Goal: Entertainment & Leisure: Consume media (video, audio)

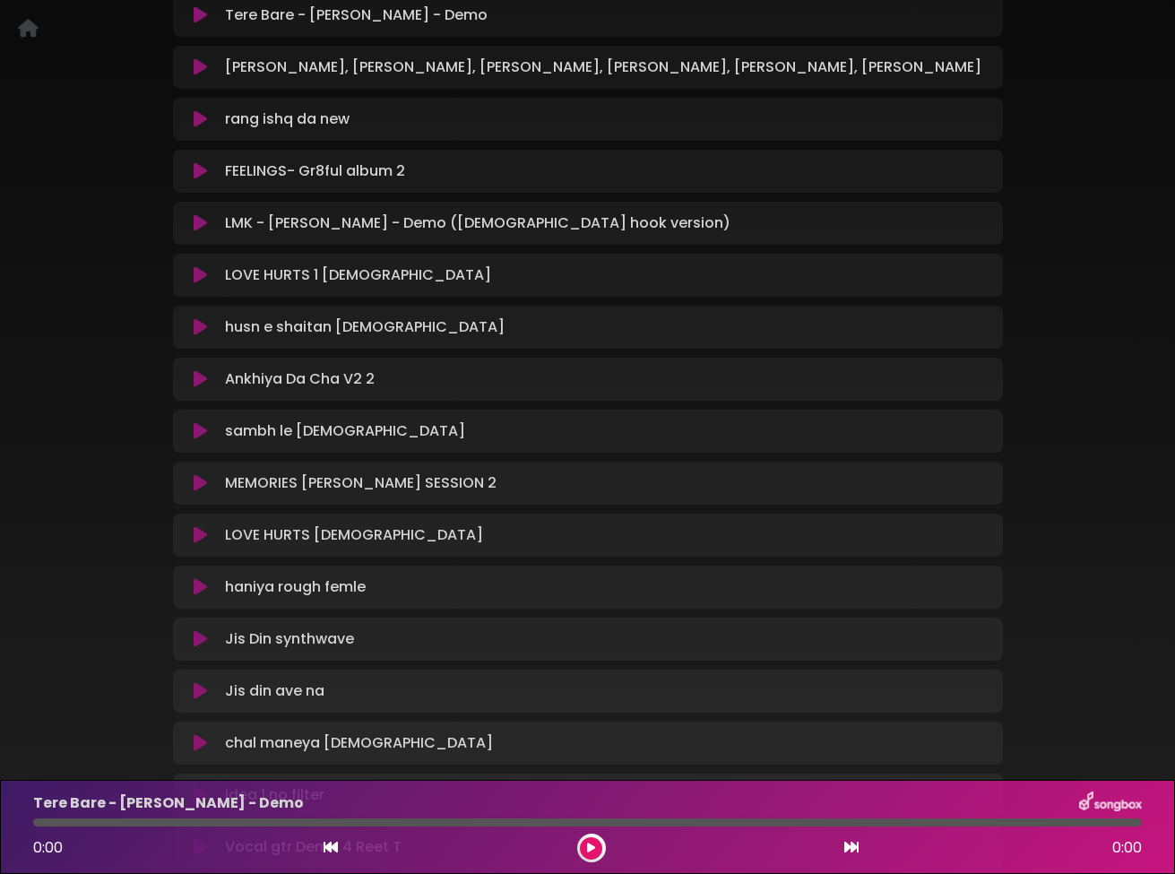
scroll to position [290, 0]
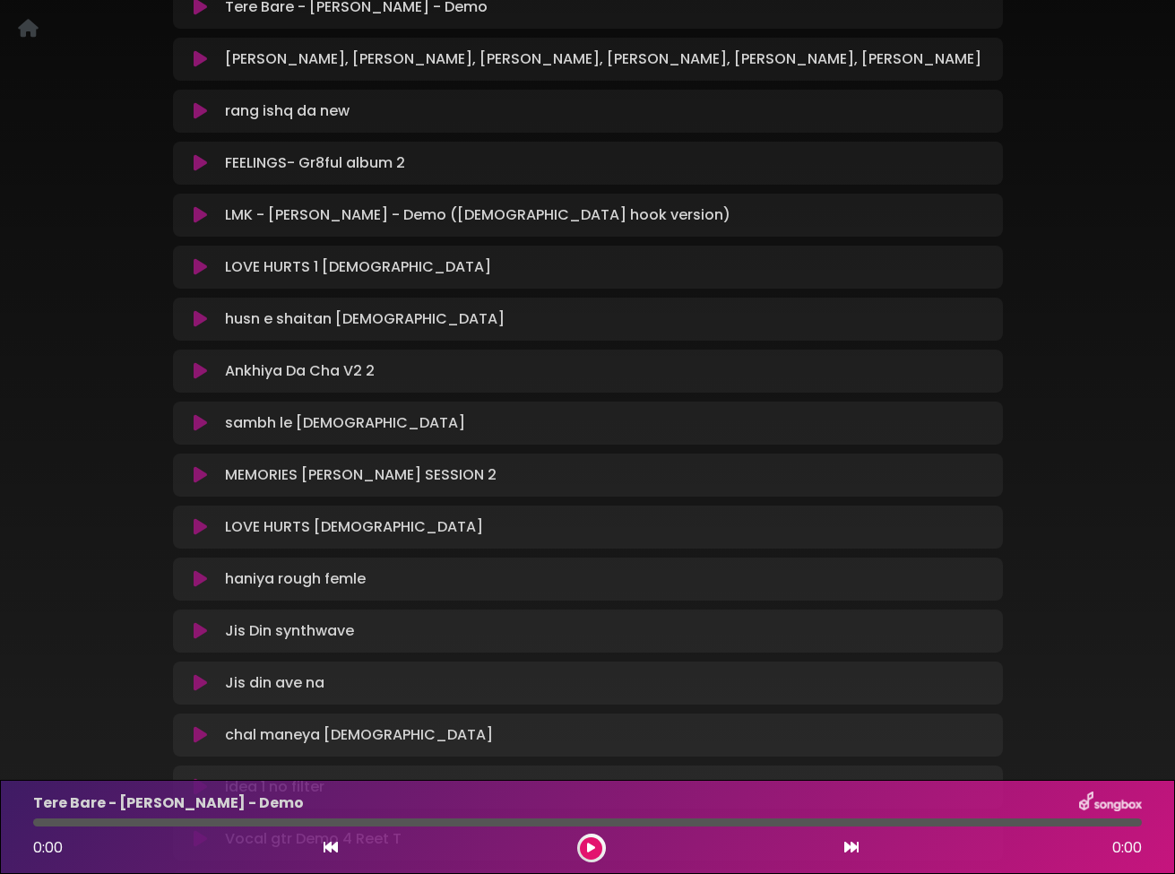
click at [198, 523] on icon at bounding box center [200, 527] width 13 height 18
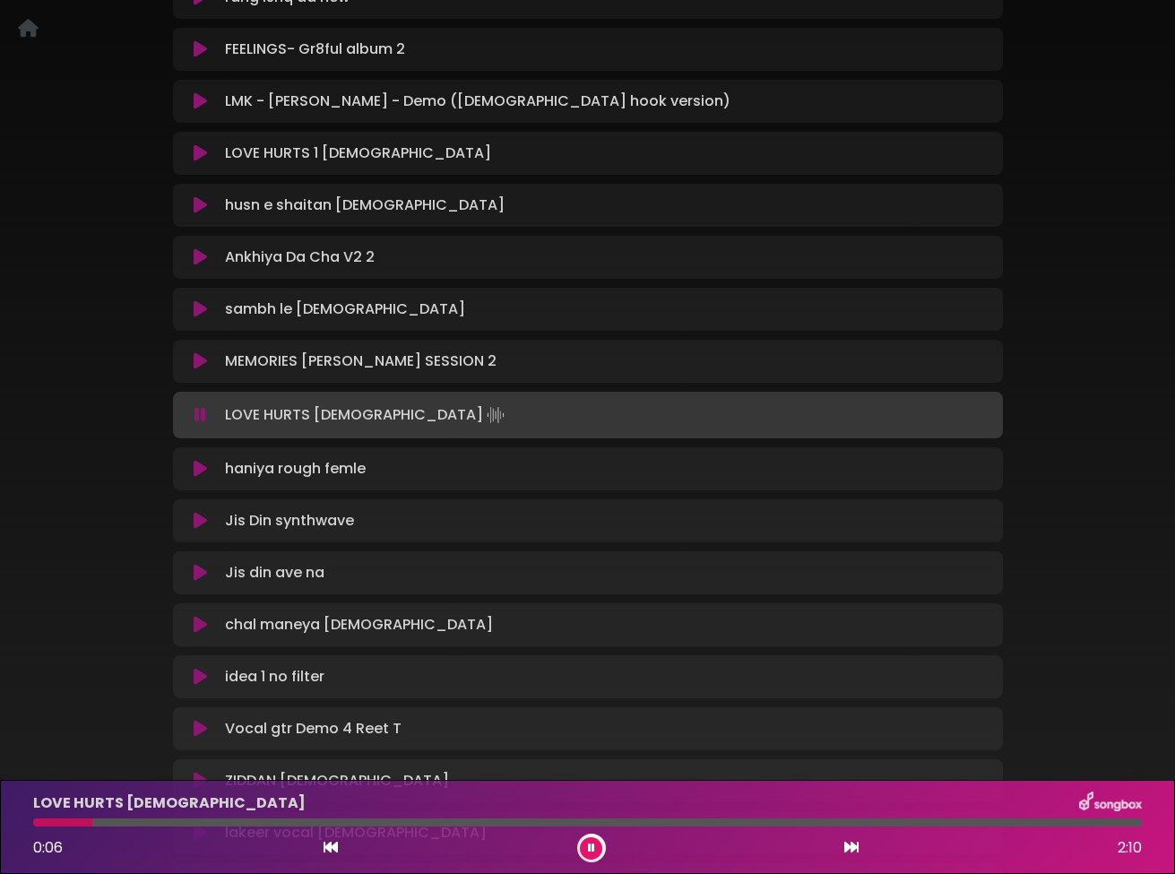
scroll to position [423, 0]
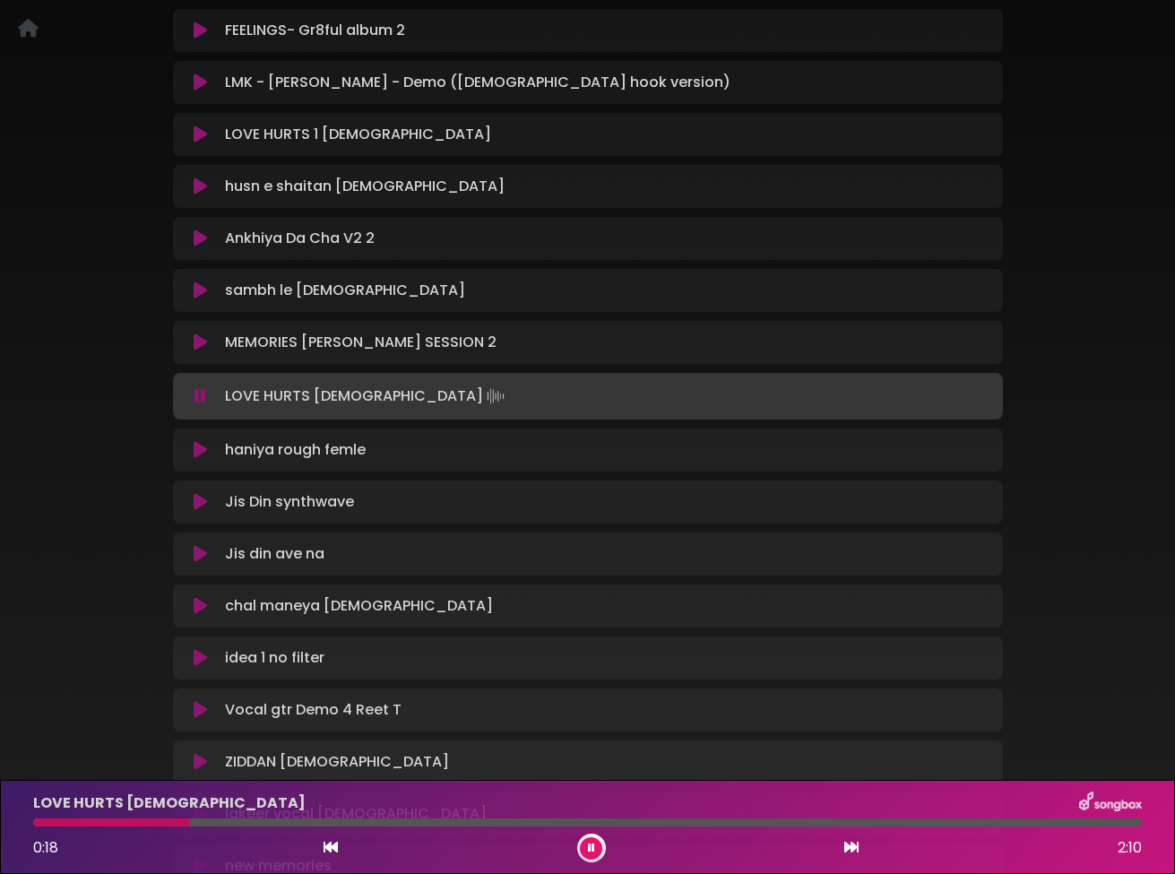
click at [198, 449] on icon at bounding box center [200, 450] width 13 height 18
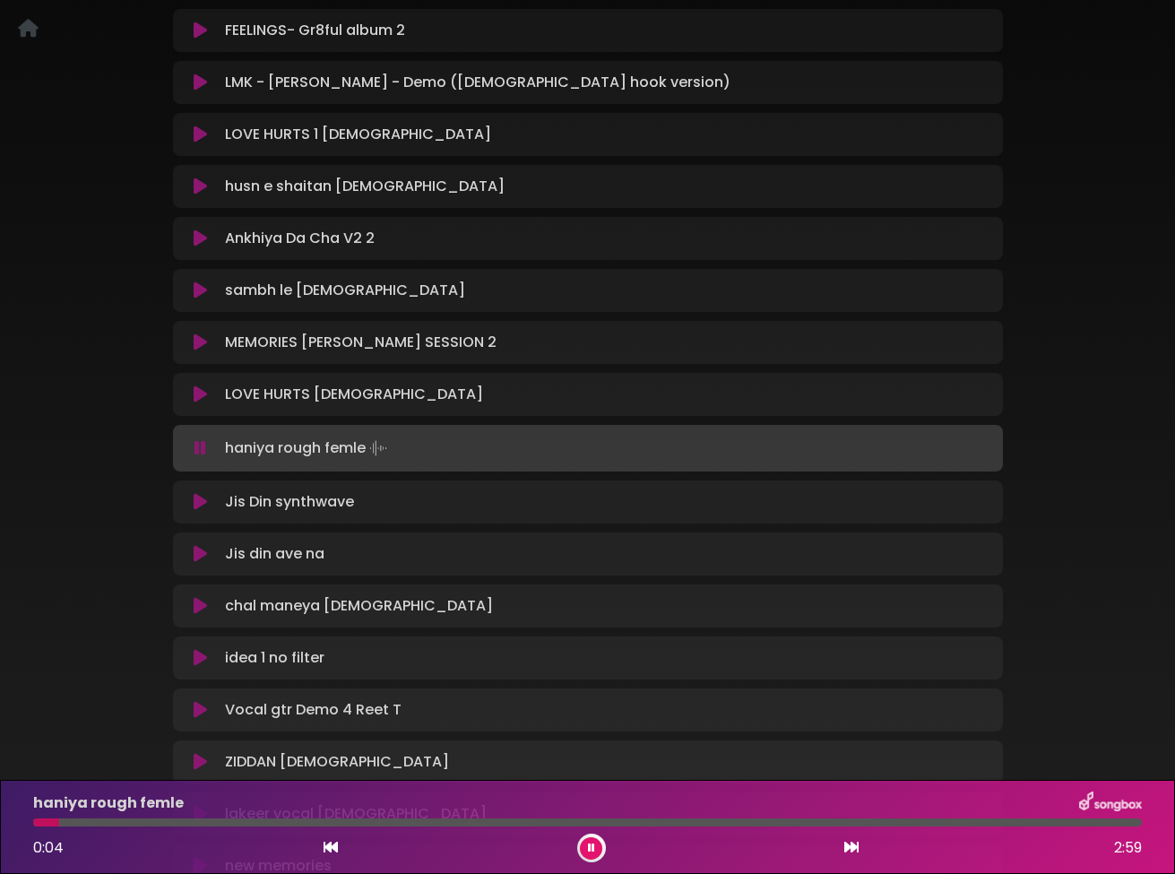
click at [198, 449] on icon at bounding box center [200, 448] width 12 height 18
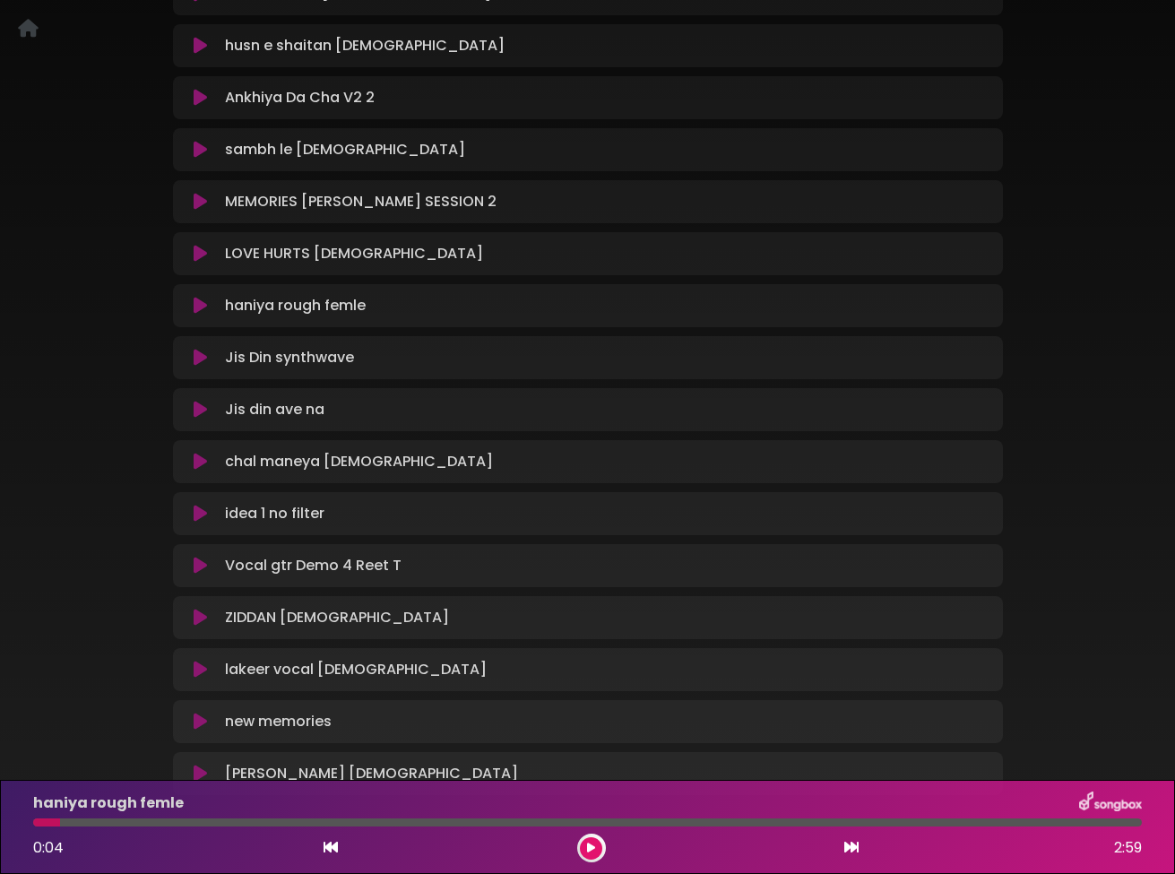
scroll to position [538, 0]
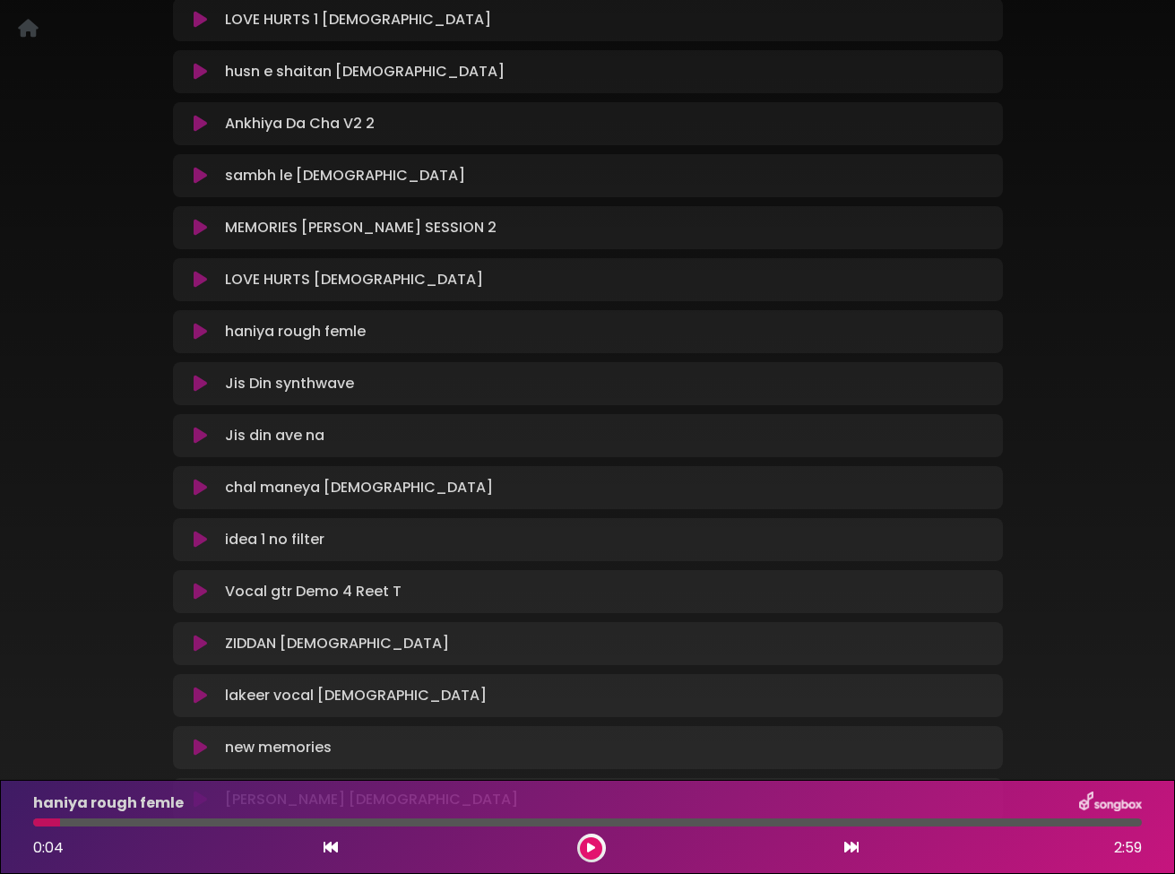
click at [197, 591] on icon at bounding box center [200, 591] width 13 height 18
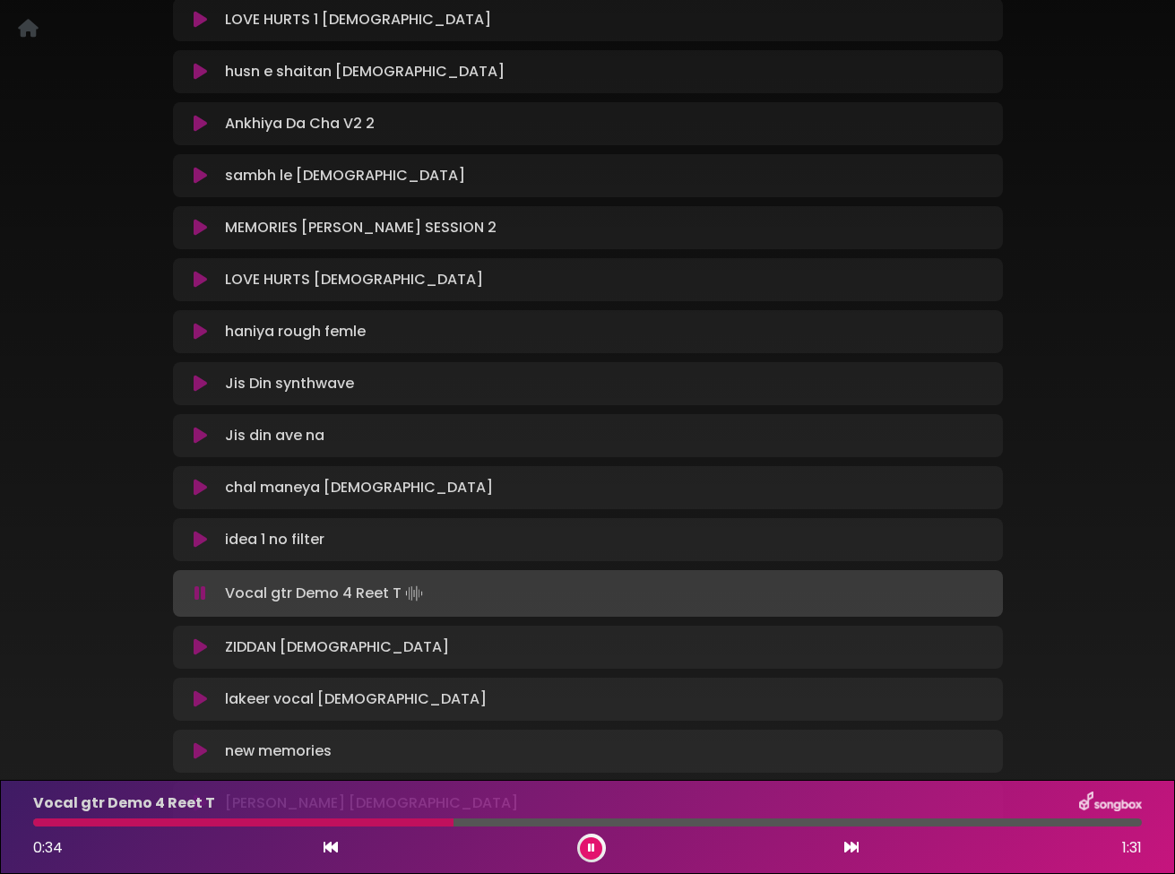
click at [197, 592] on icon at bounding box center [200, 593] width 12 height 18
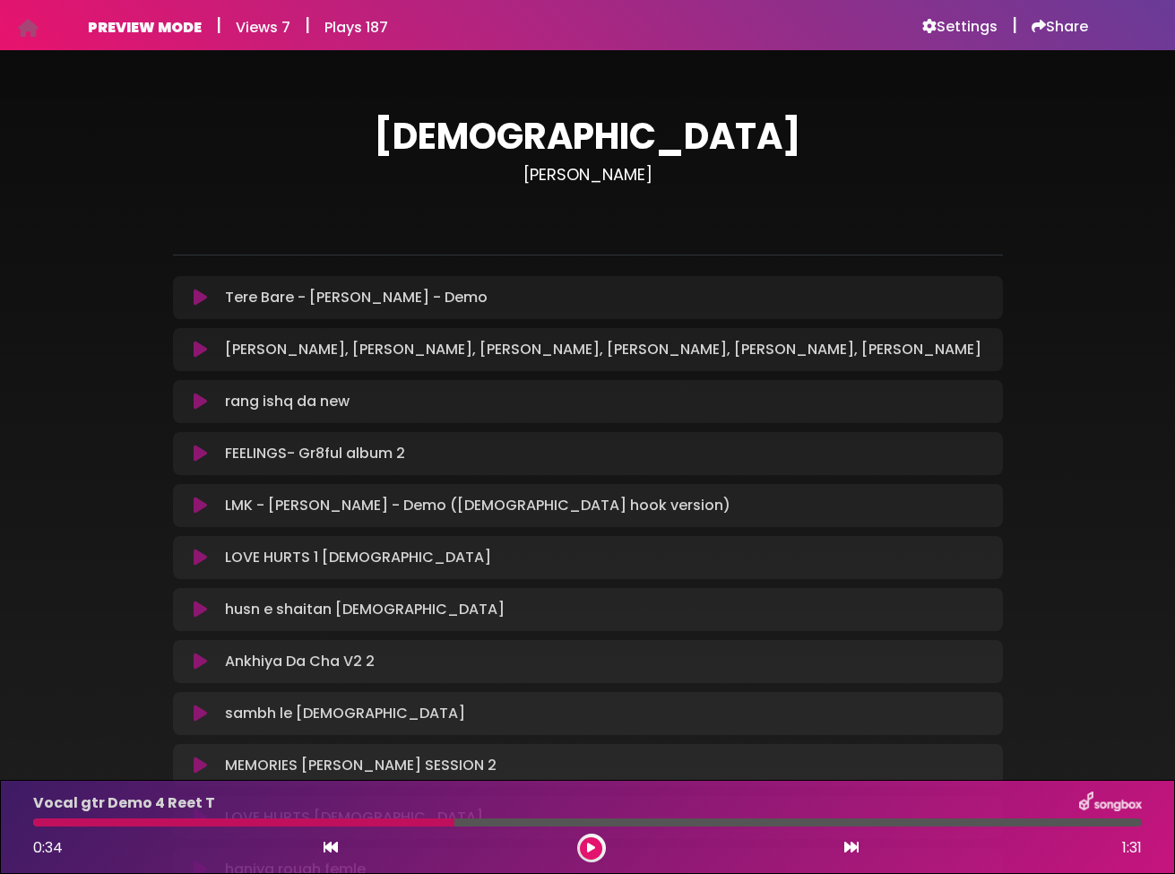
scroll to position [0, 0]
click at [197, 398] on icon at bounding box center [200, 401] width 13 height 18
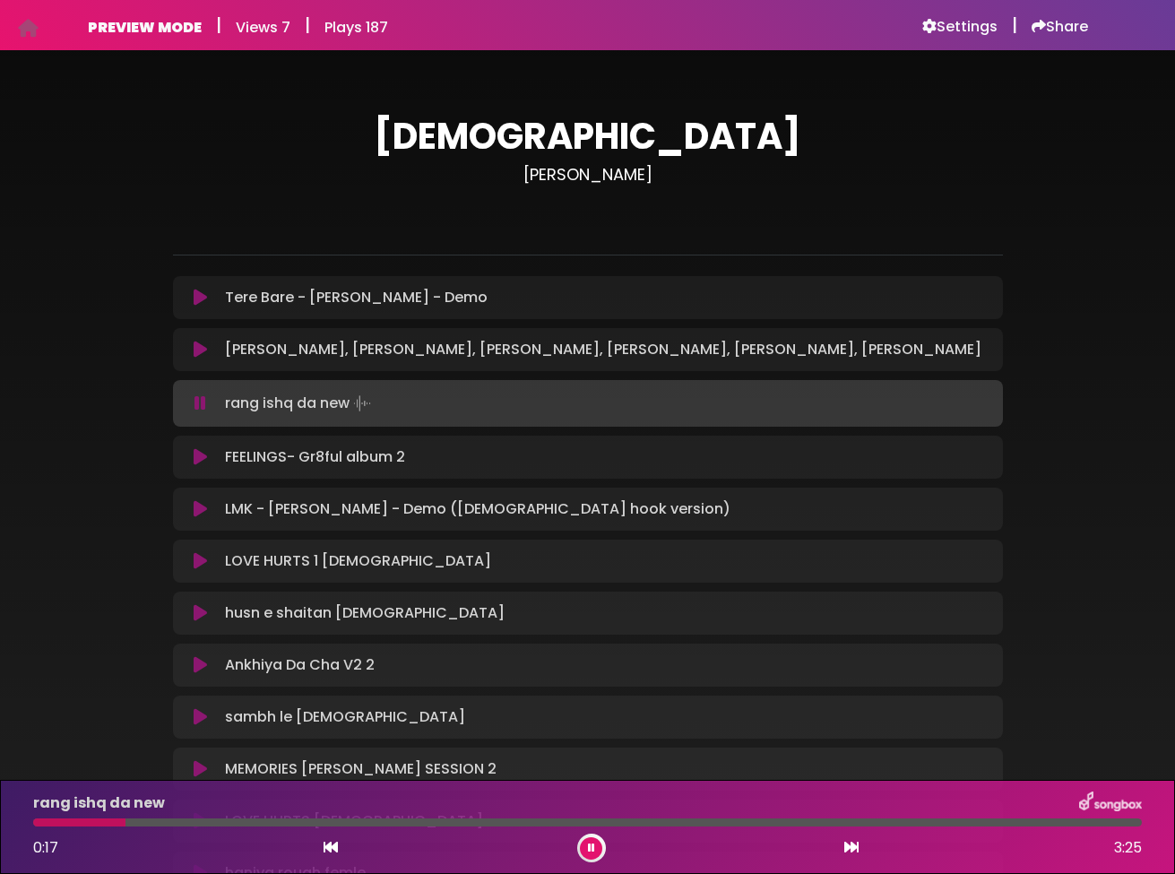
click at [197, 398] on icon at bounding box center [200, 403] width 12 height 18
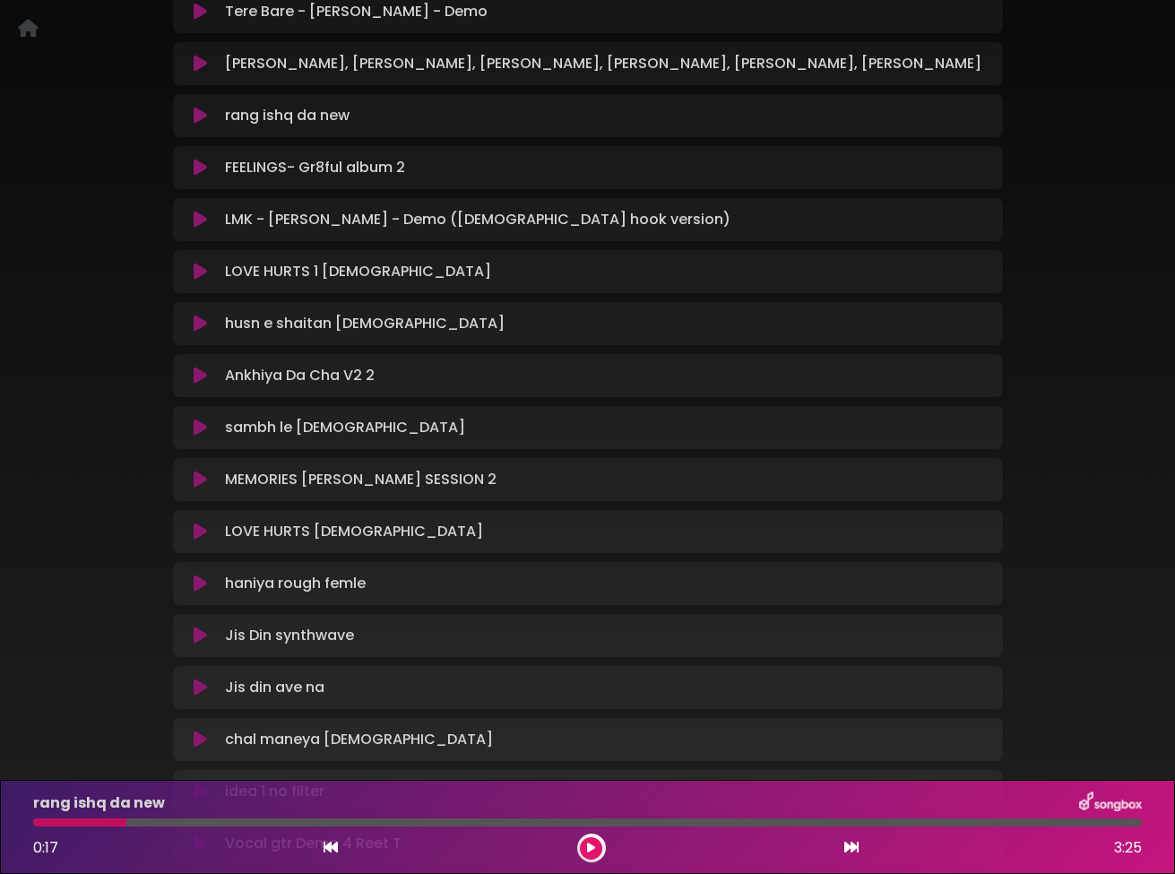
scroll to position [280, 0]
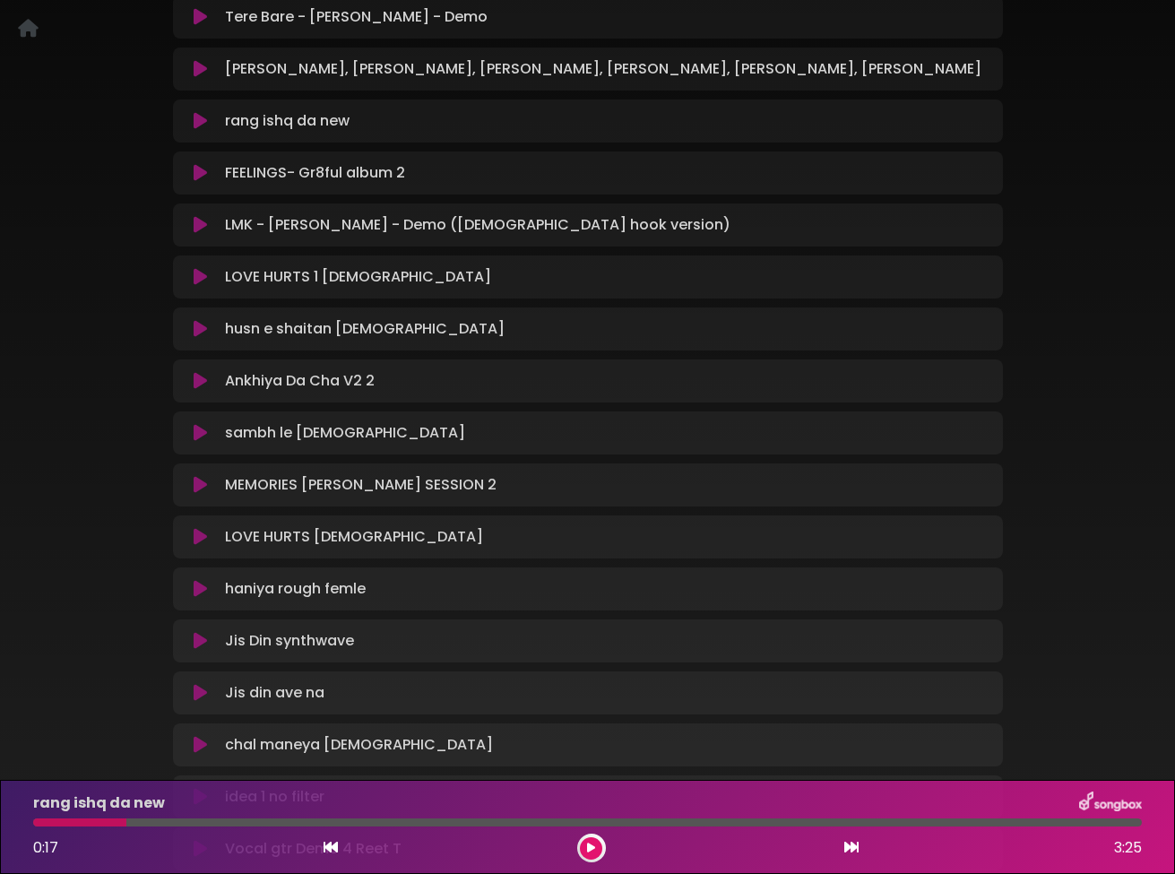
click at [205, 130] on div "rang ishq da new Loading Track..." at bounding box center [588, 121] width 808 height 22
click at [199, 118] on icon at bounding box center [200, 121] width 13 height 18
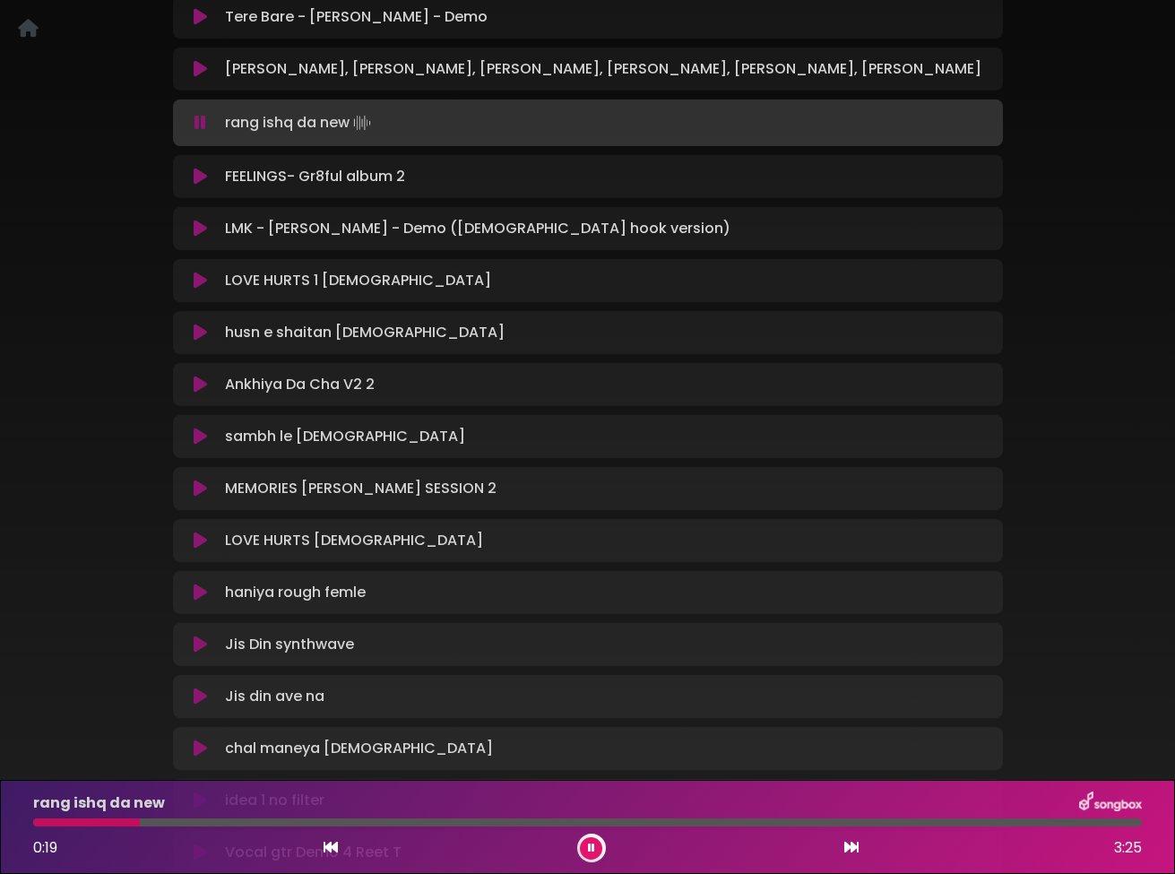
click at [199, 118] on icon at bounding box center [200, 123] width 12 height 18
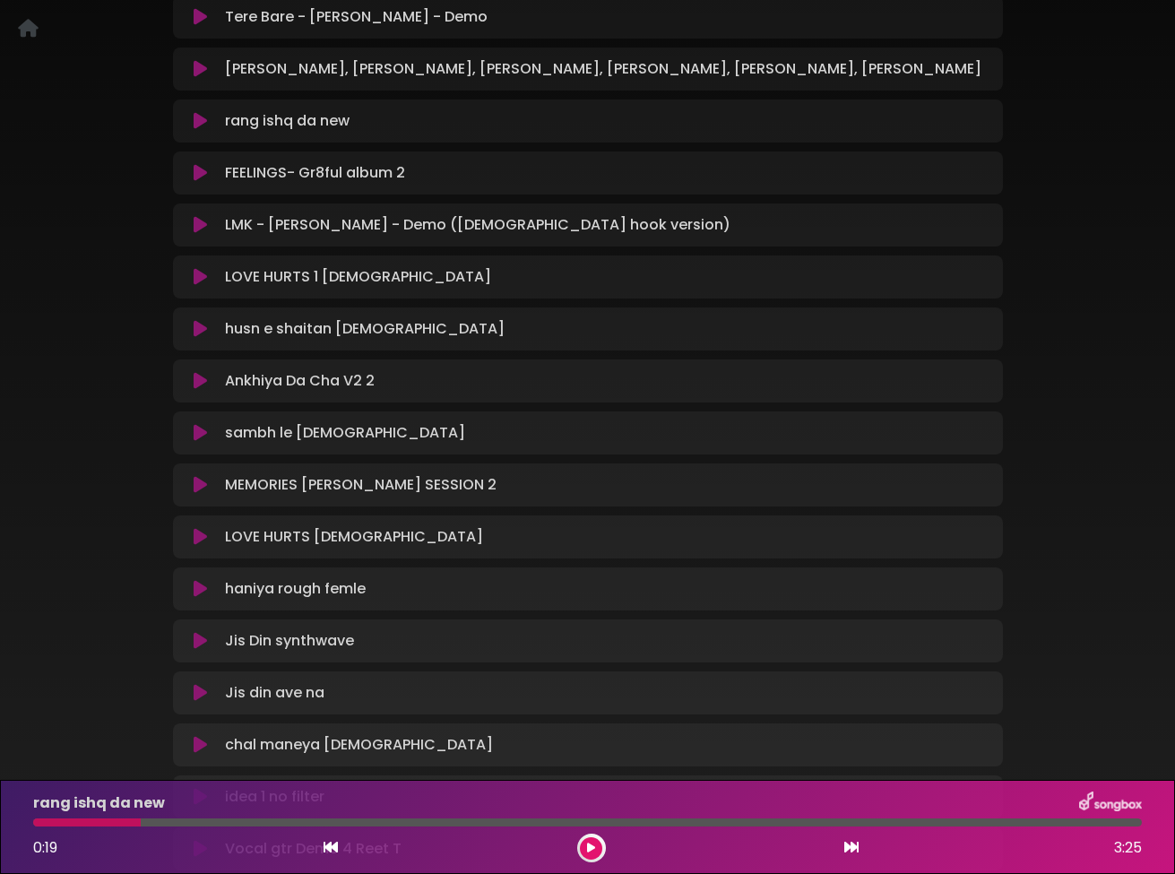
click at [199, 118] on icon at bounding box center [200, 121] width 13 height 18
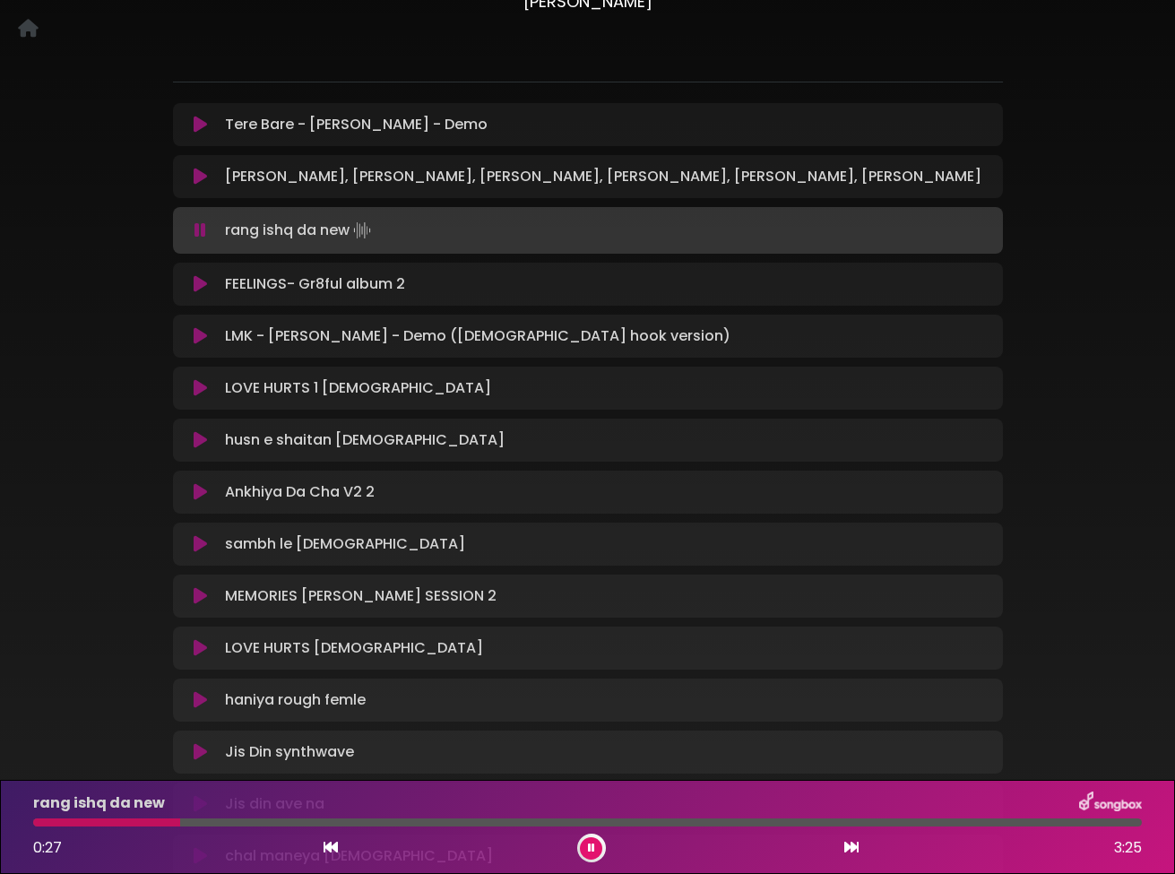
scroll to position [169, 0]
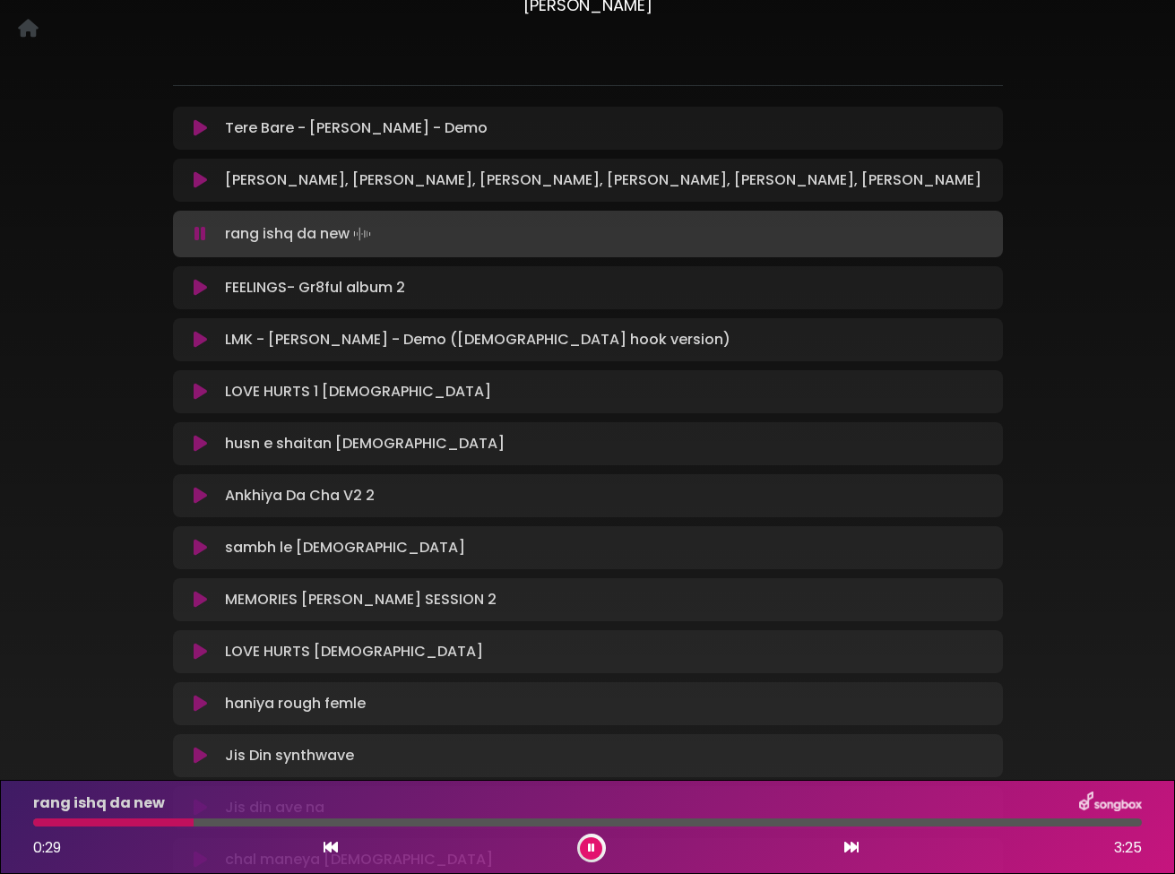
click at [200, 232] on icon at bounding box center [200, 234] width 12 height 18
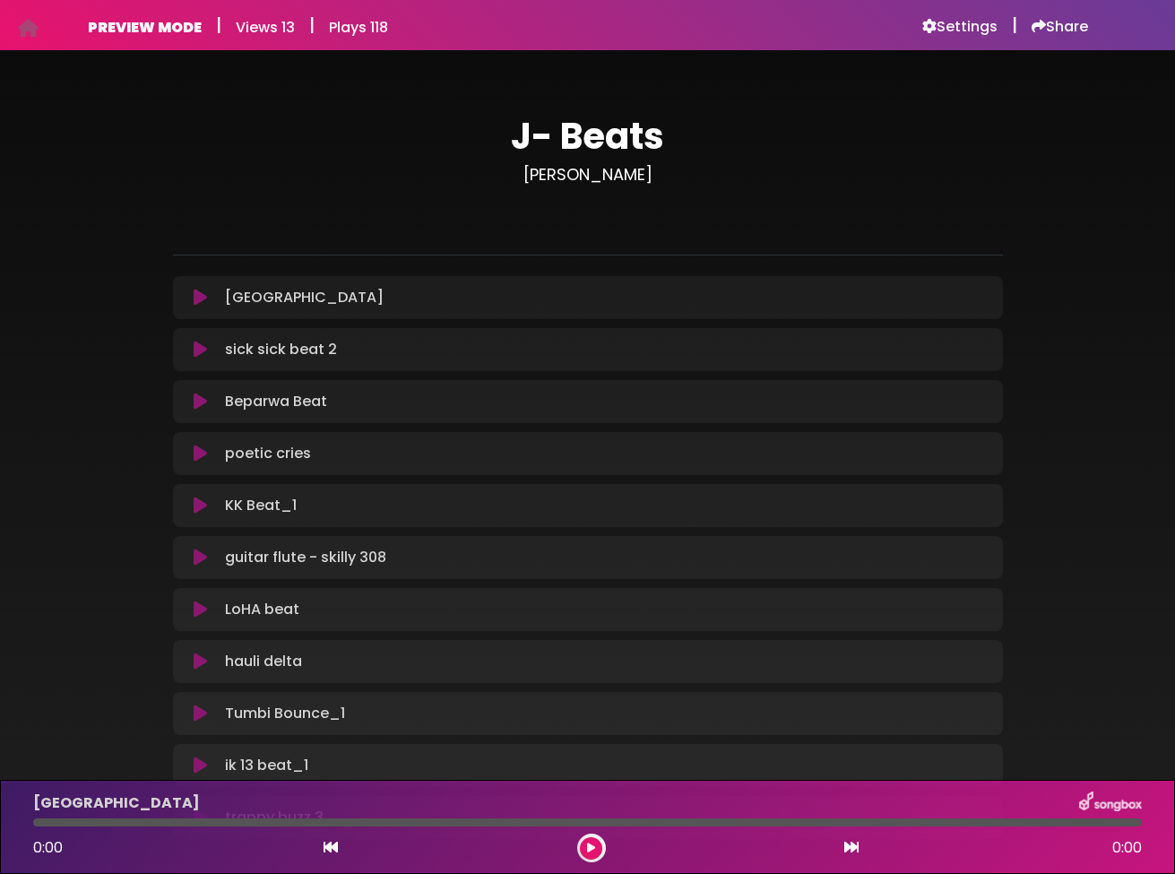
click at [205, 302] on icon at bounding box center [200, 297] width 13 height 18
click at [197, 295] on icon at bounding box center [200, 297] width 13 height 18
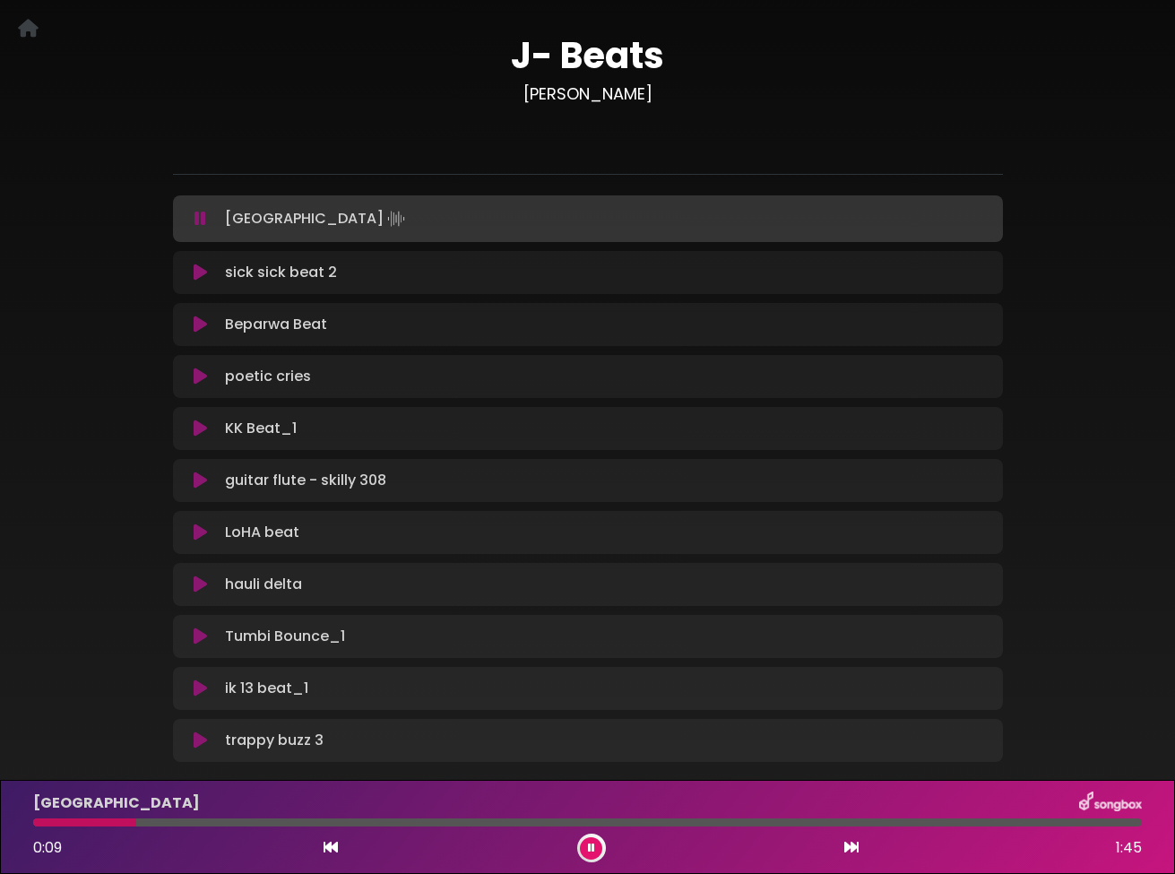
scroll to position [102, 0]
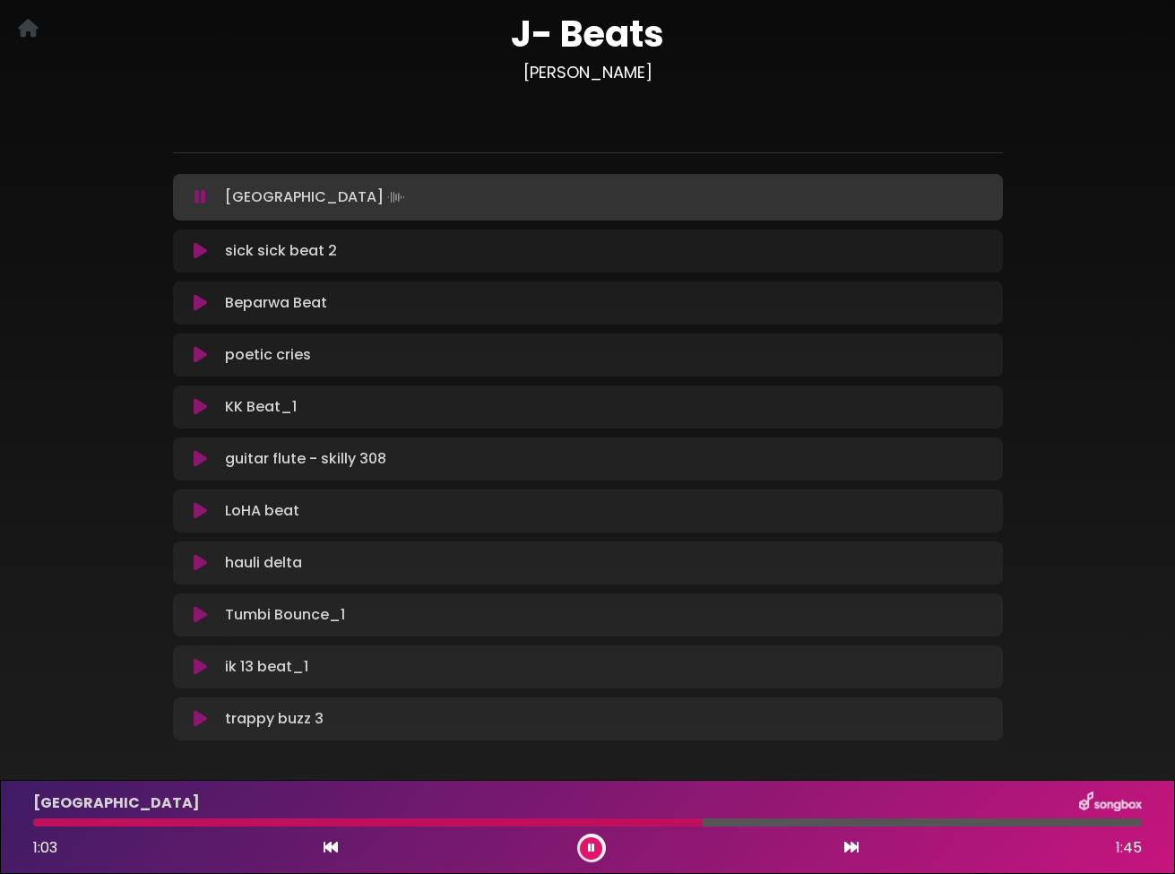
click at [205, 194] on icon at bounding box center [200, 197] width 12 height 18
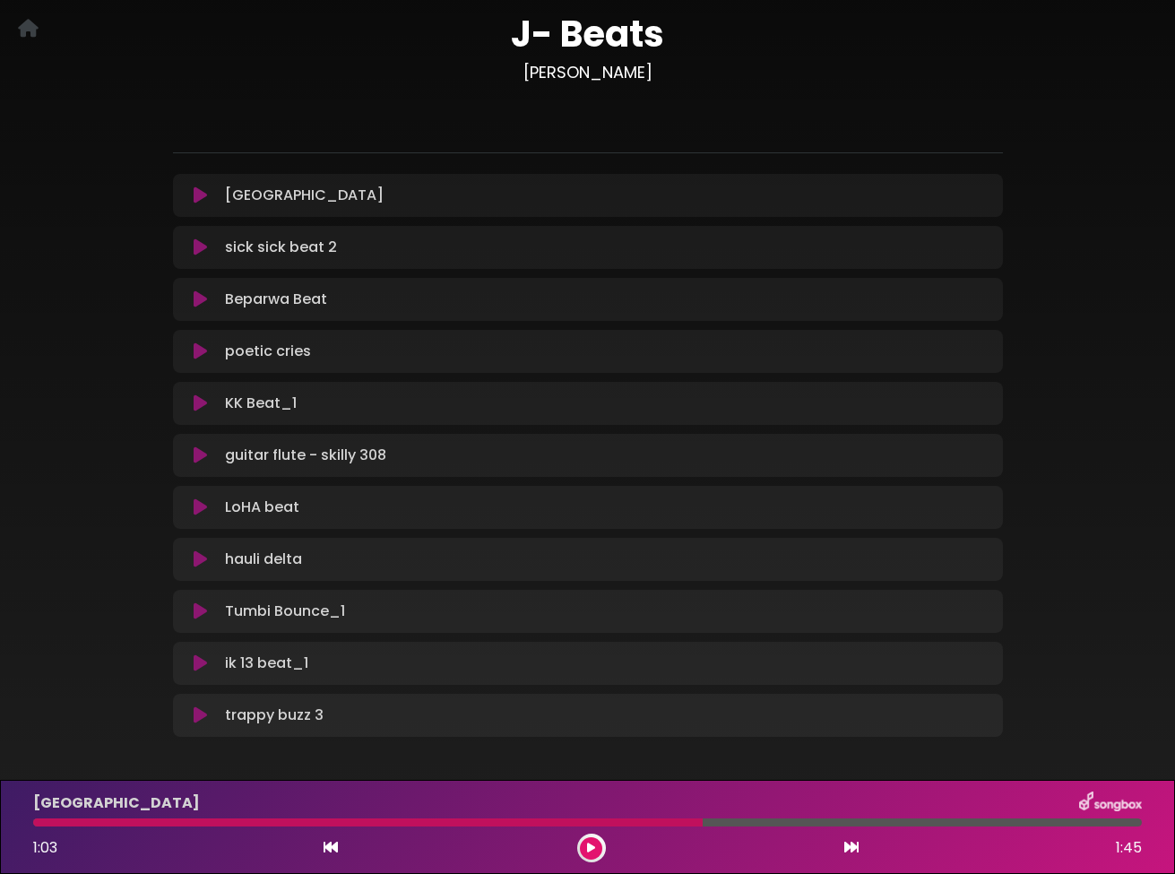
click at [202, 302] on icon at bounding box center [200, 299] width 13 height 18
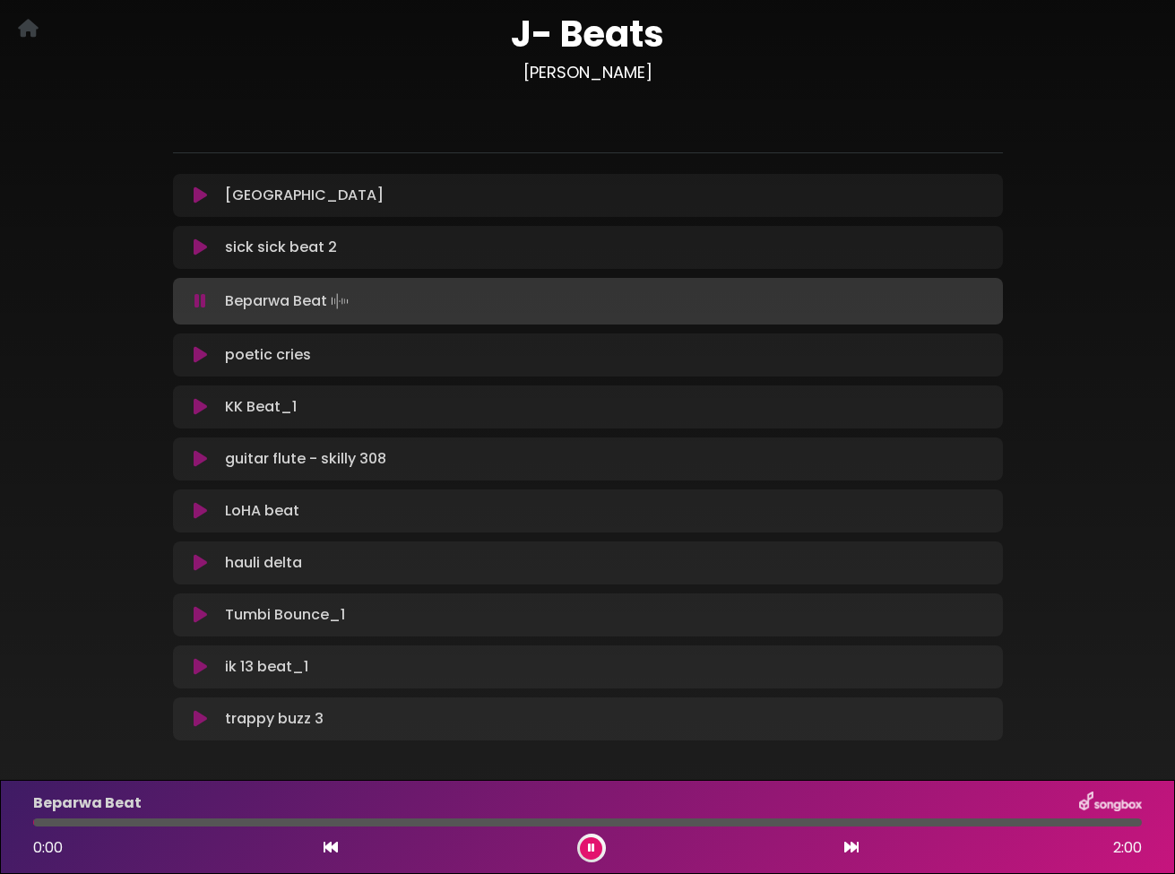
click at [200, 297] on icon at bounding box center [200, 301] width 12 height 18
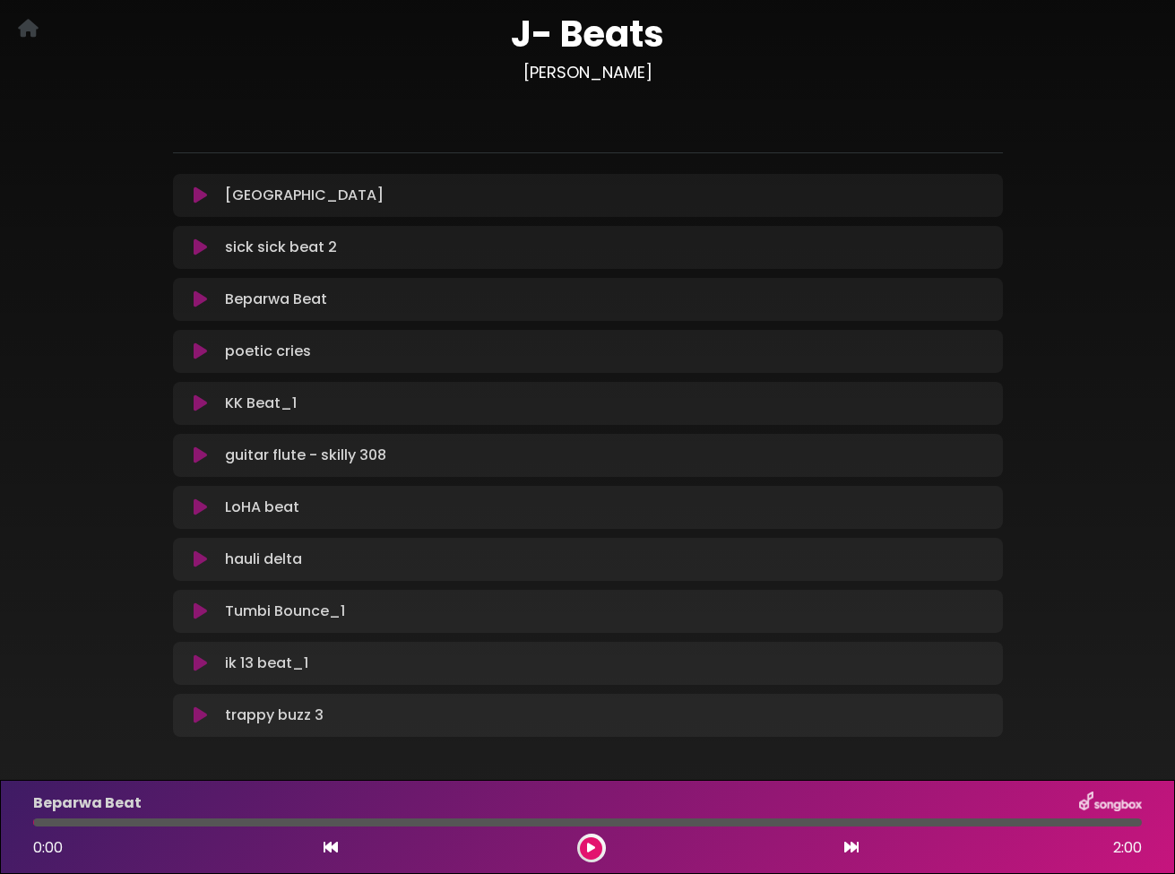
click at [200, 297] on icon at bounding box center [200, 299] width 13 height 18
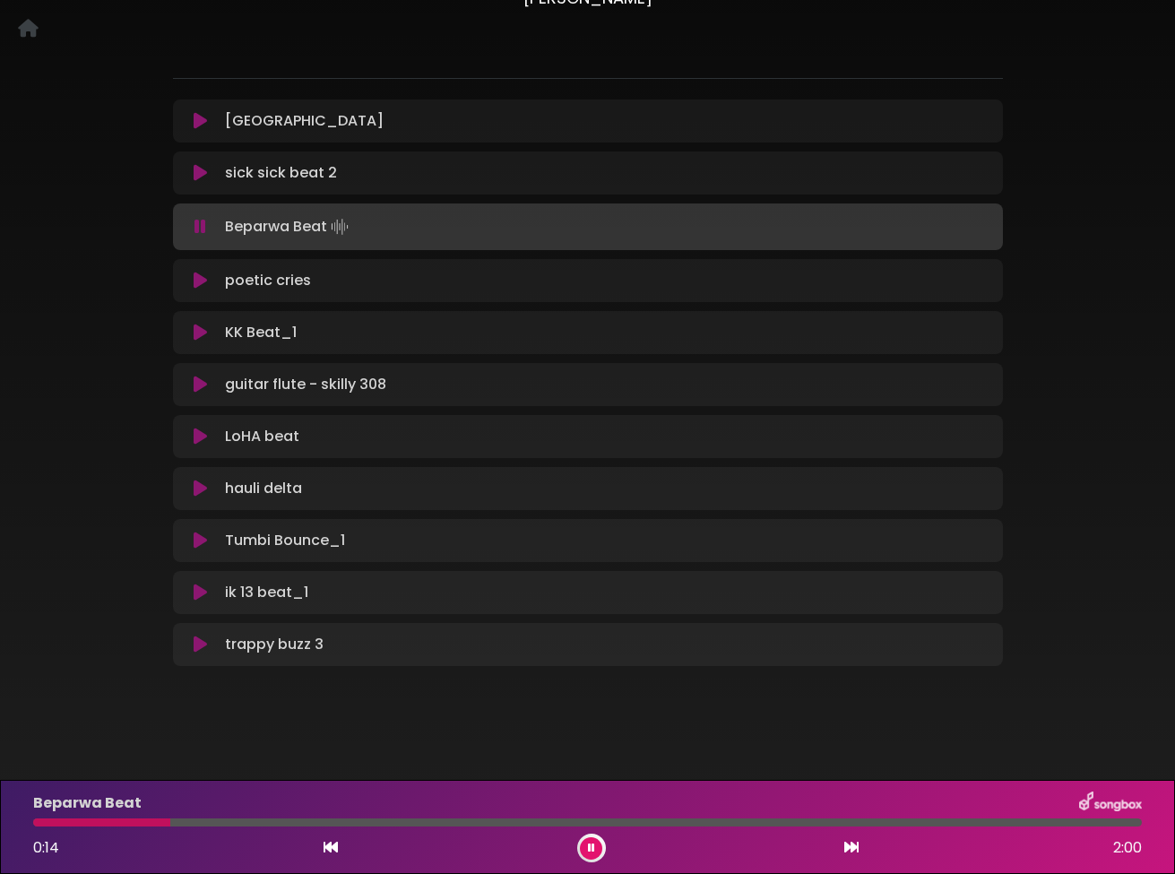
scroll to position [176, 0]
click at [198, 232] on icon at bounding box center [200, 228] width 12 height 18
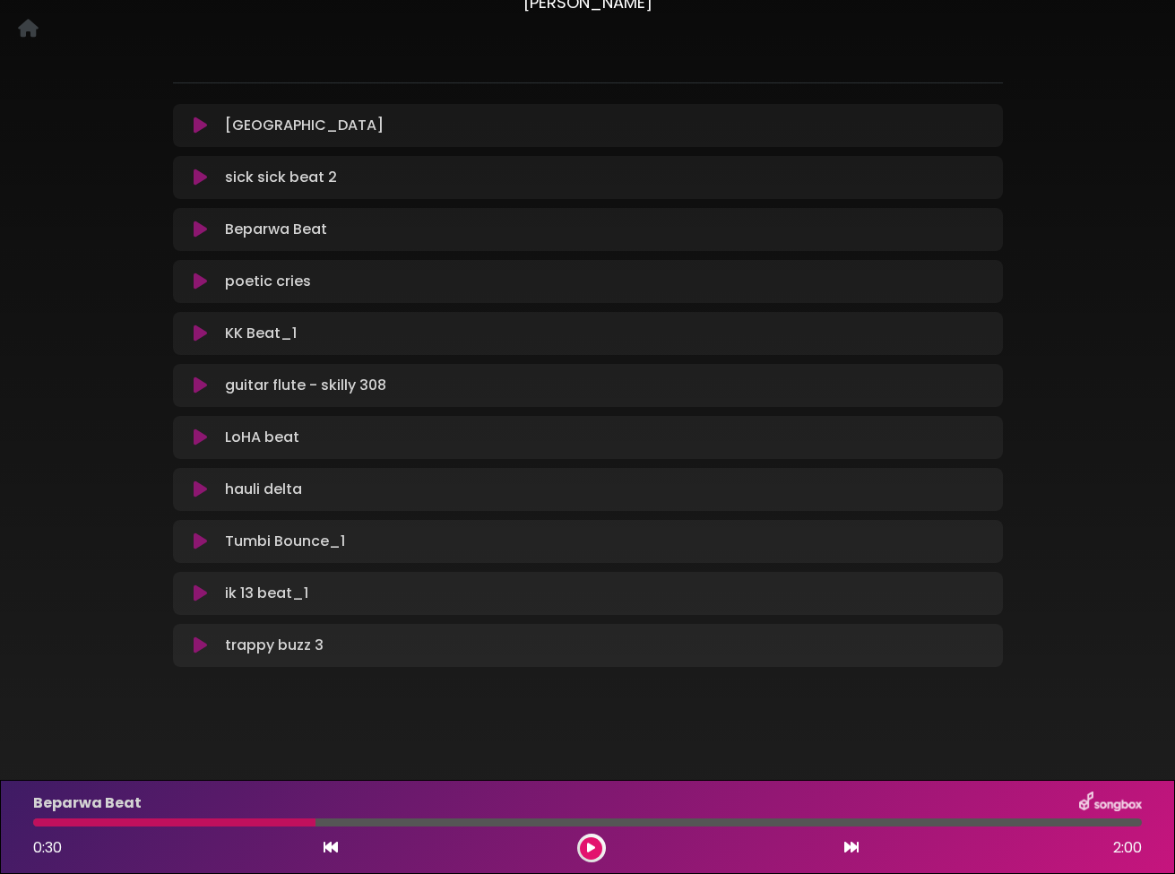
click at [202, 288] on icon at bounding box center [200, 281] width 13 height 18
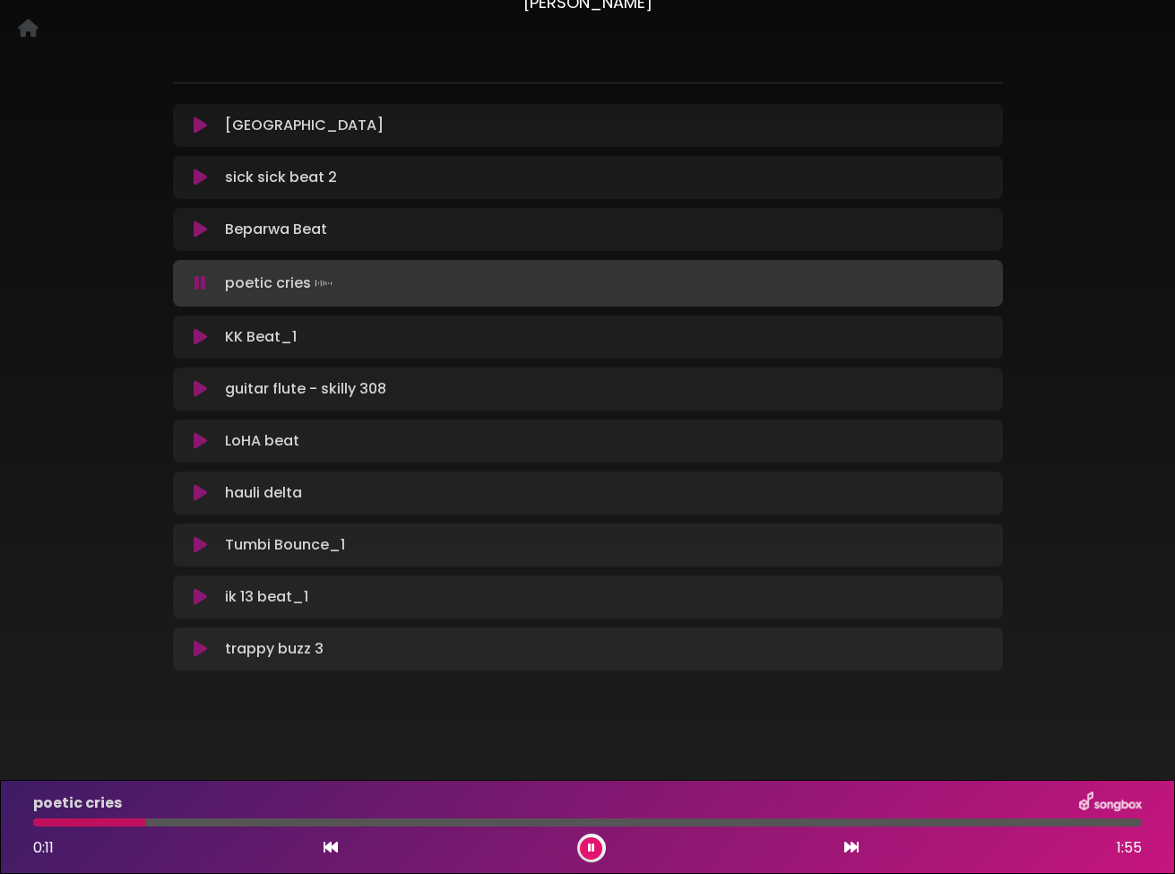
click at [199, 285] on icon at bounding box center [200, 283] width 12 height 18
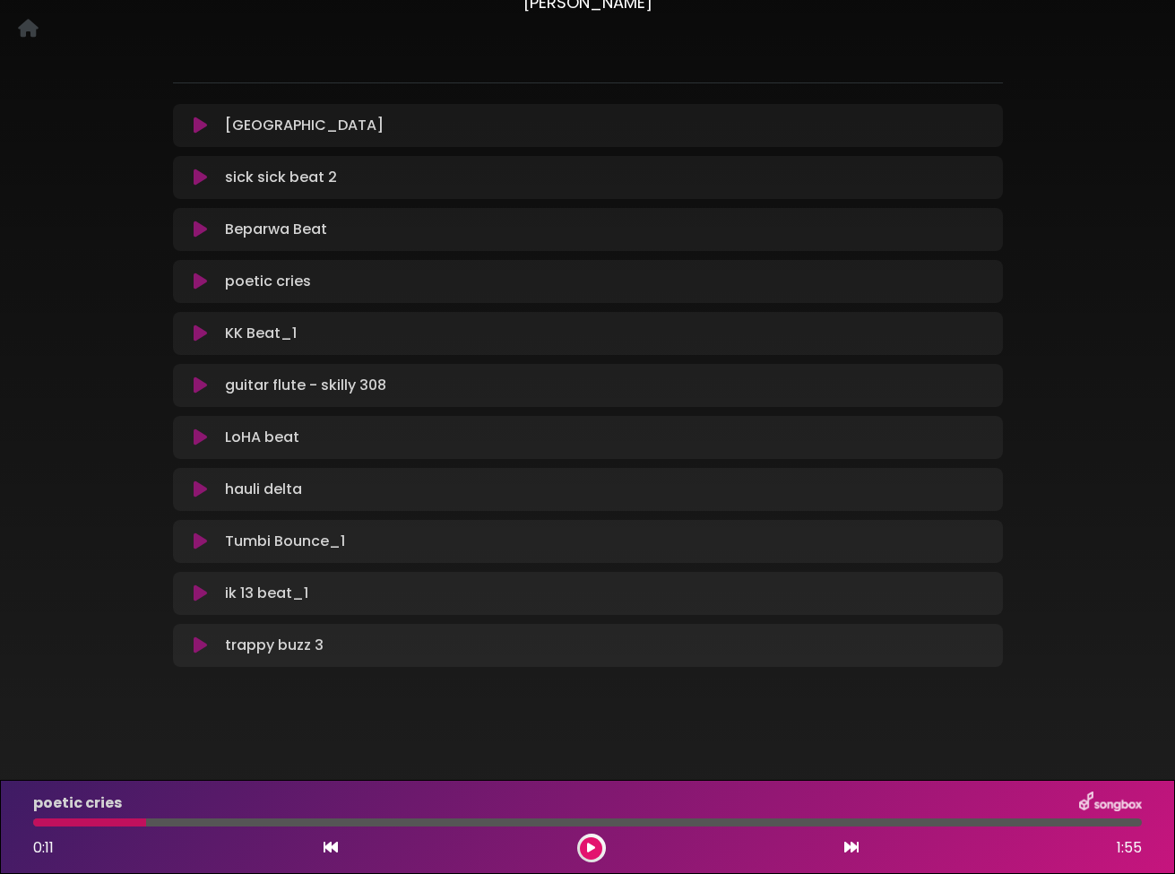
click at [200, 433] on icon at bounding box center [200, 437] width 13 height 18
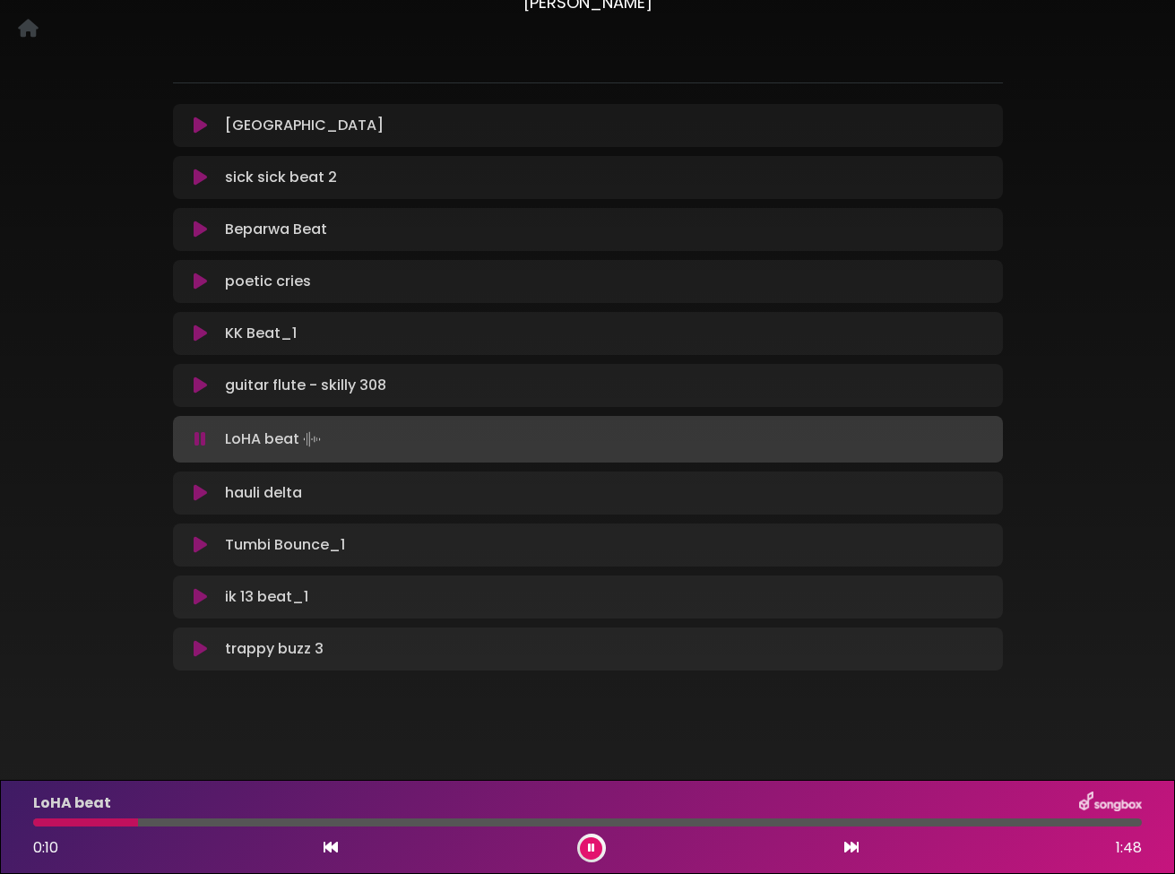
click at [200, 433] on icon at bounding box center [200, 439] width 12 height 18
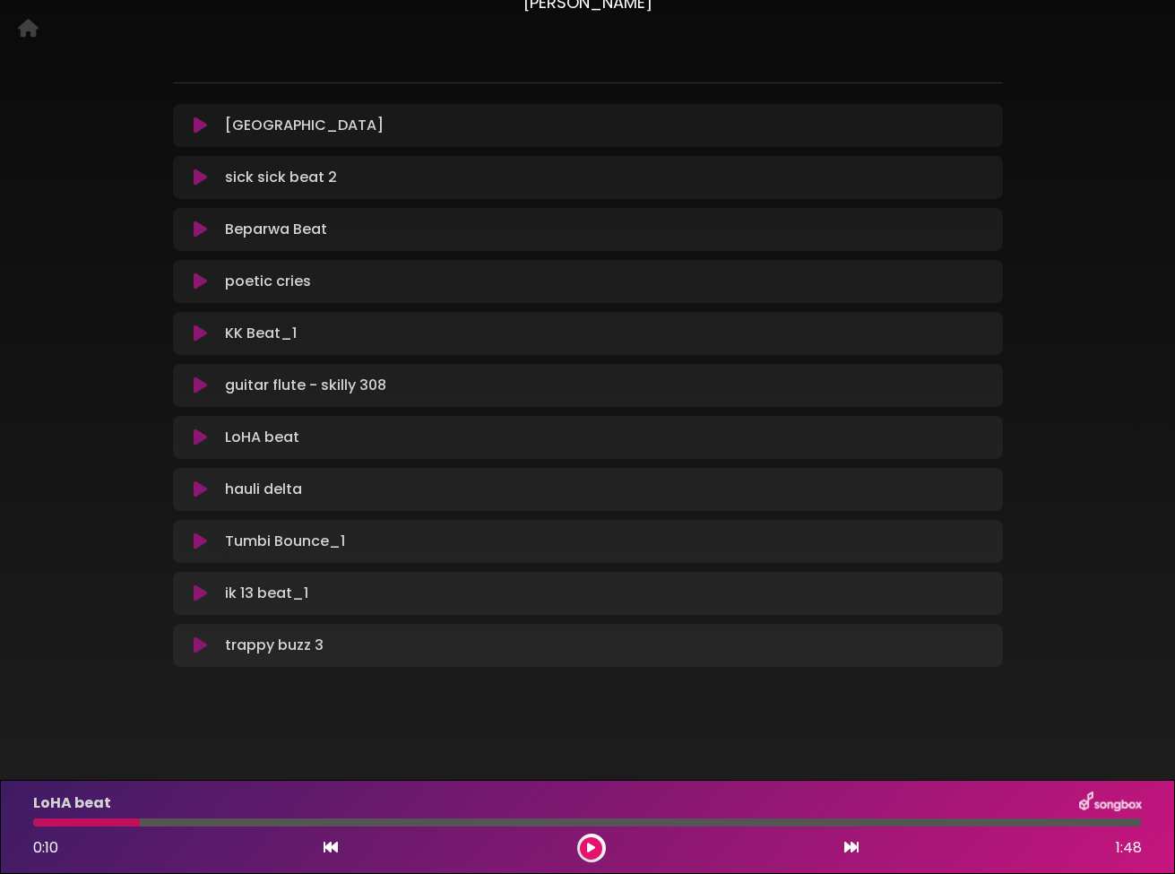
click at [204, 487] on icon at bounding box center [200, 489] width 13 height 18
click at [196, 490] on icon at bounding box center [200, 489] width 13 height 18
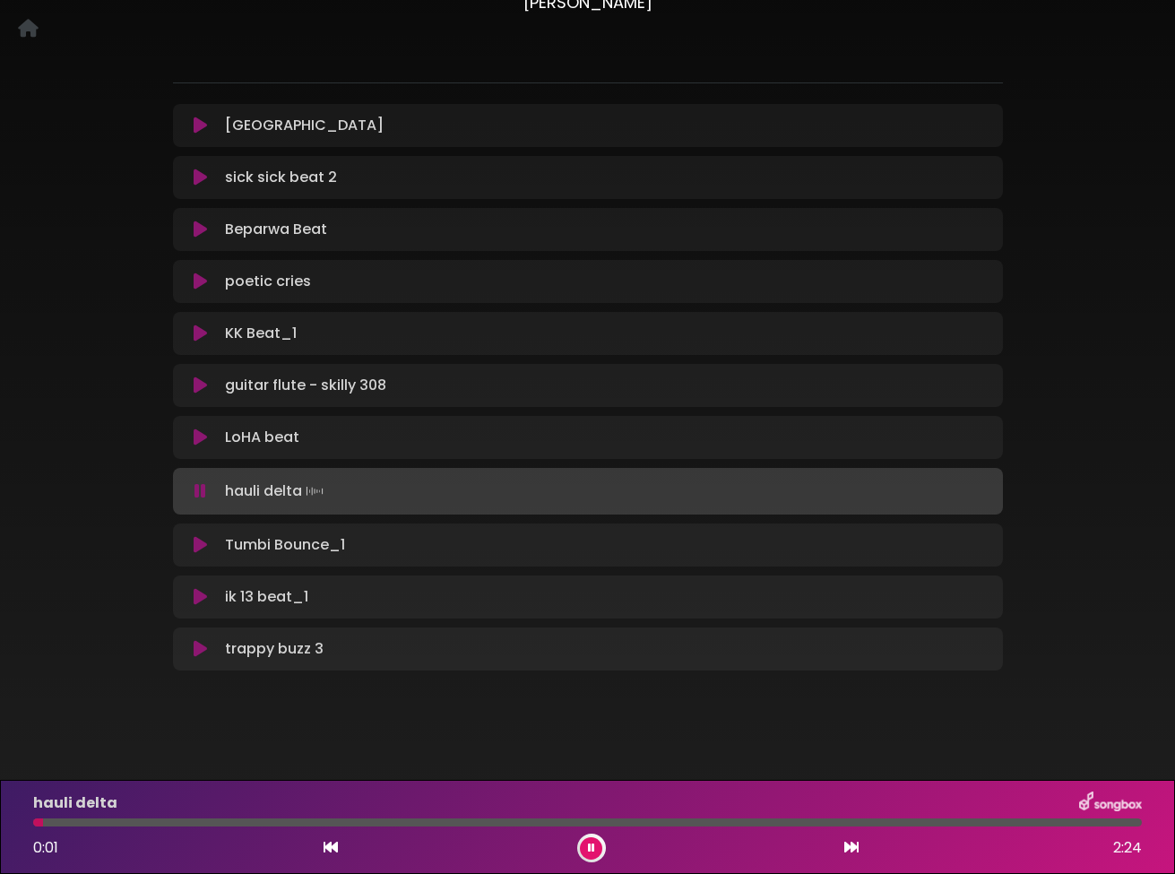
click at [202, 491] on icon at bounding box center [200, 491] width 12 height 18
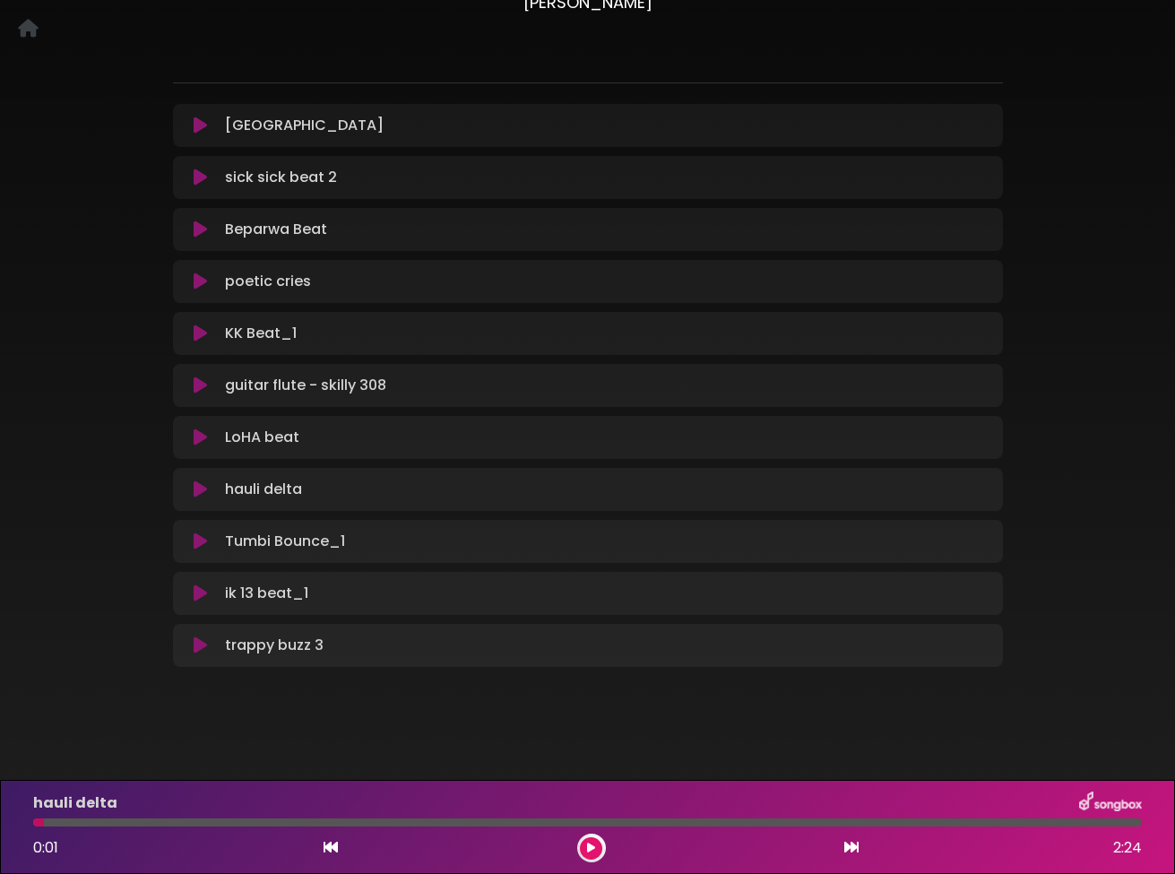
click at [203, 592] on icon at bounding box center [200, 593] width 13 height 18
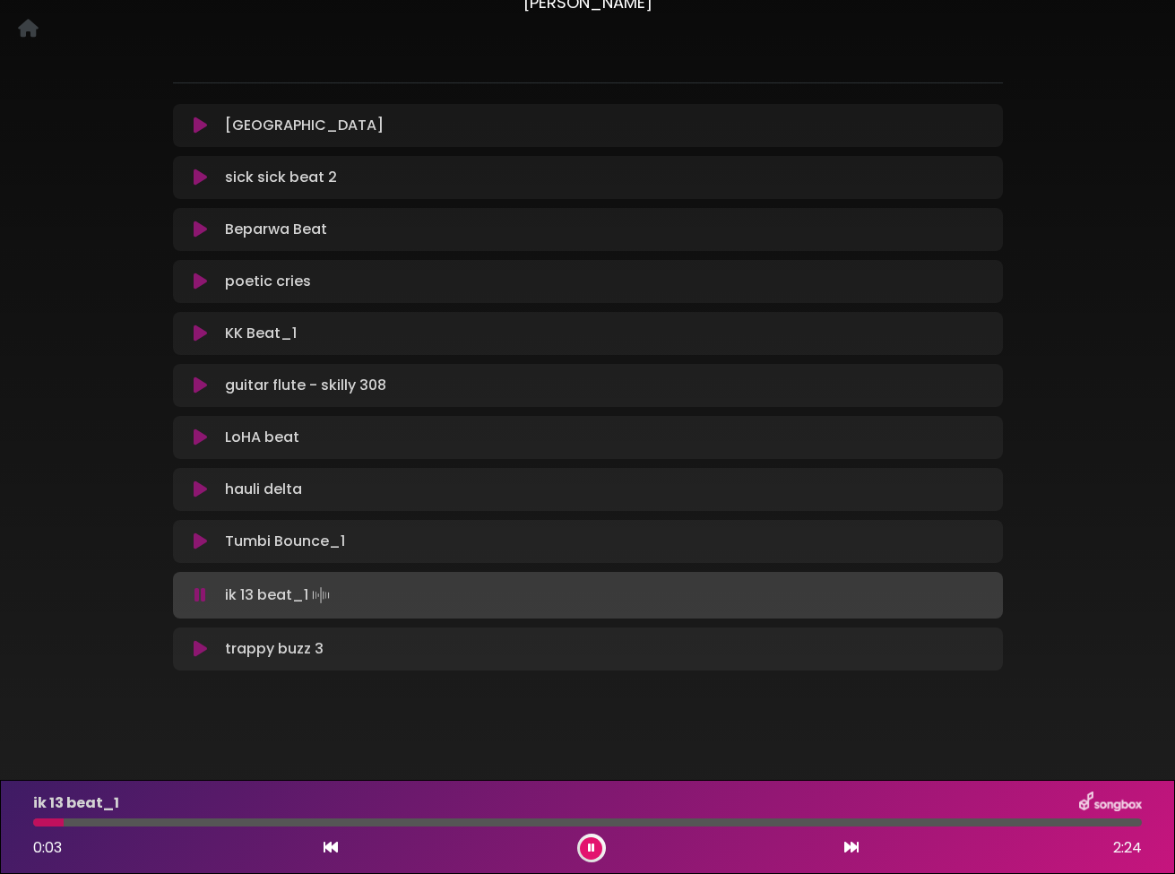
click at [203, 592] on icon at bounding box center [200, 595] width 12 height 18
click at [199, 590] on icon at bounding box center [200, 595] width 12 height 18
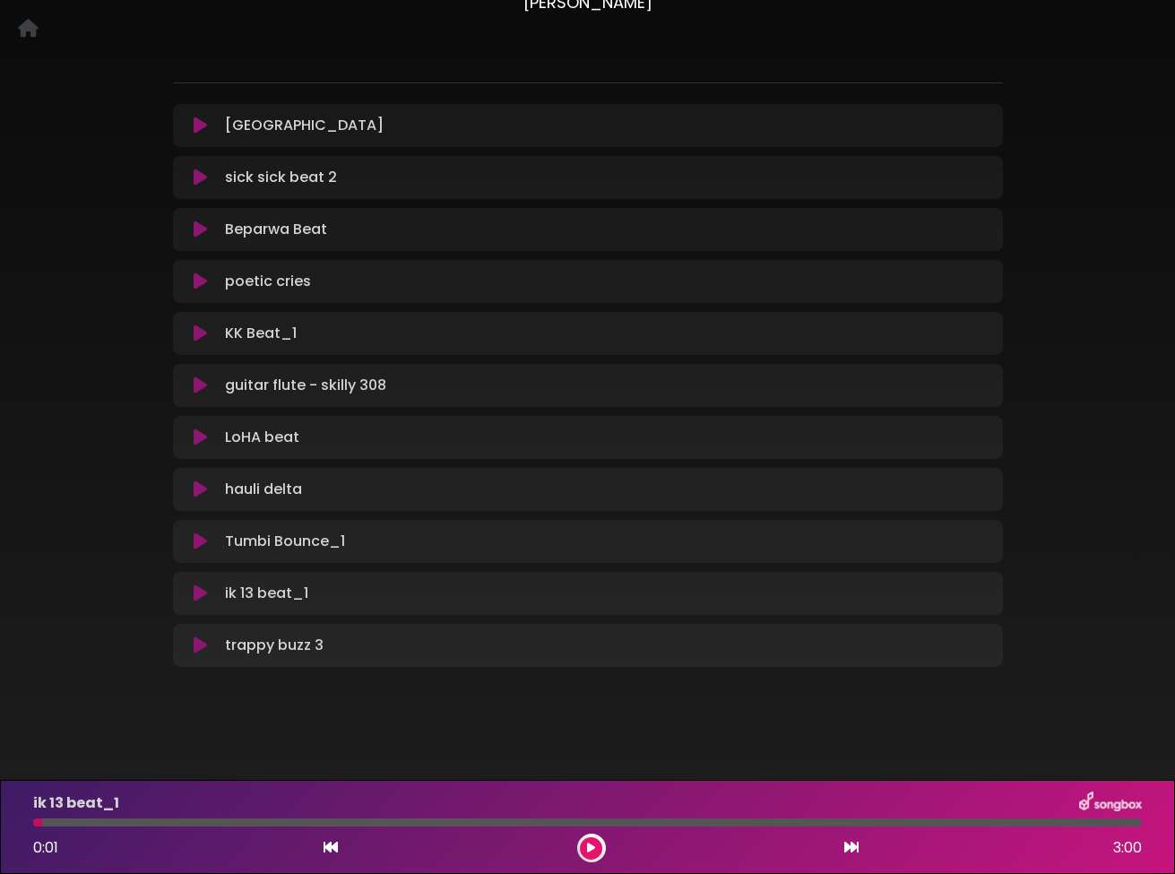
click at [203, 383] on icon at bounding box center [200, 385] width 13 height 18
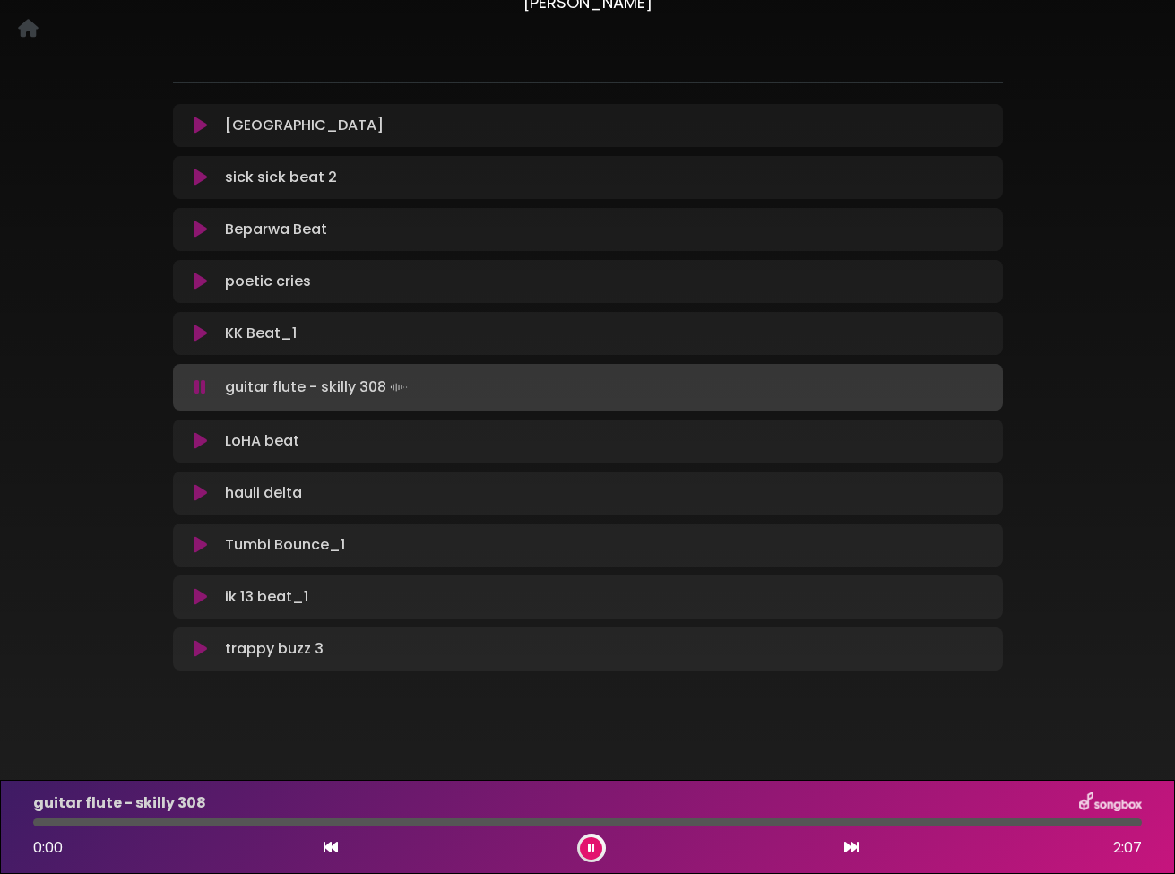
click at [203, 383] on icon at bounding box center [200, 387] width 12 height 18
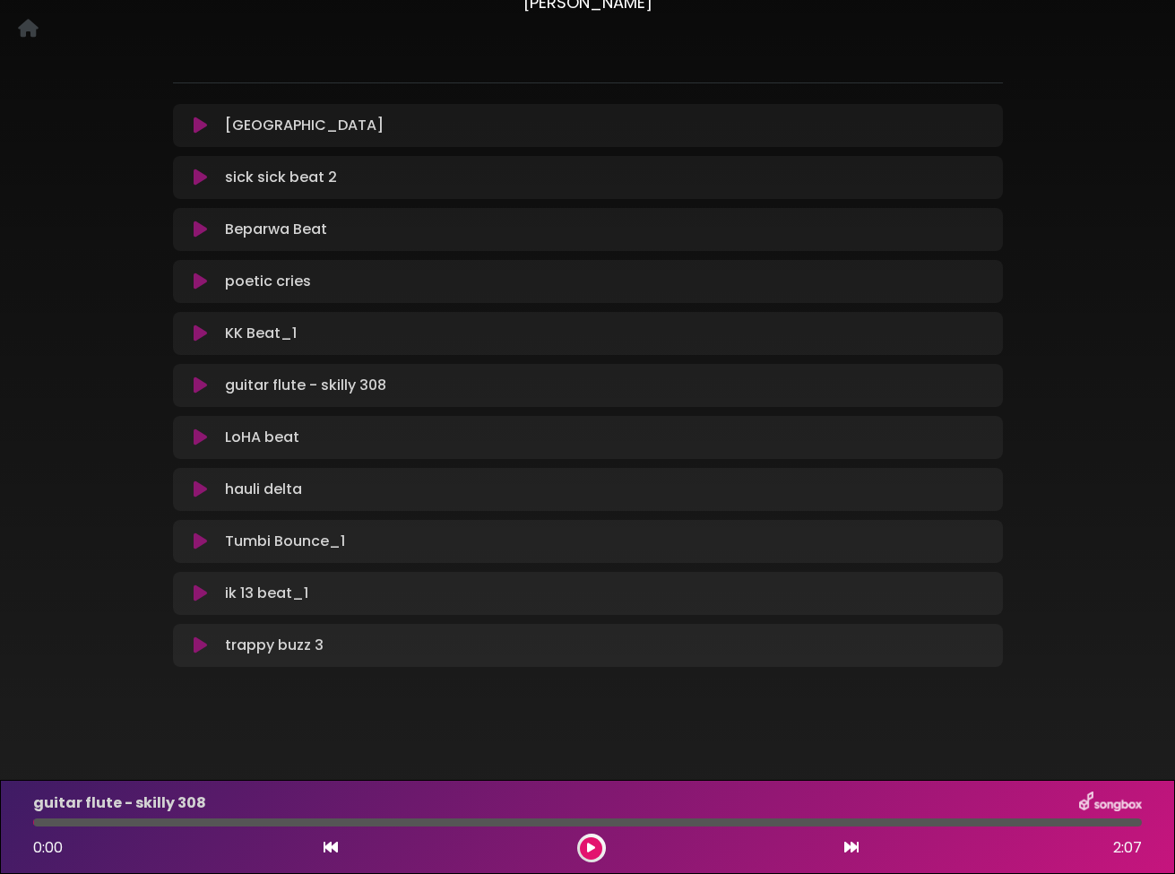
click at [203, 383] on icon at bounding box center [200, 385] width 13 height 18
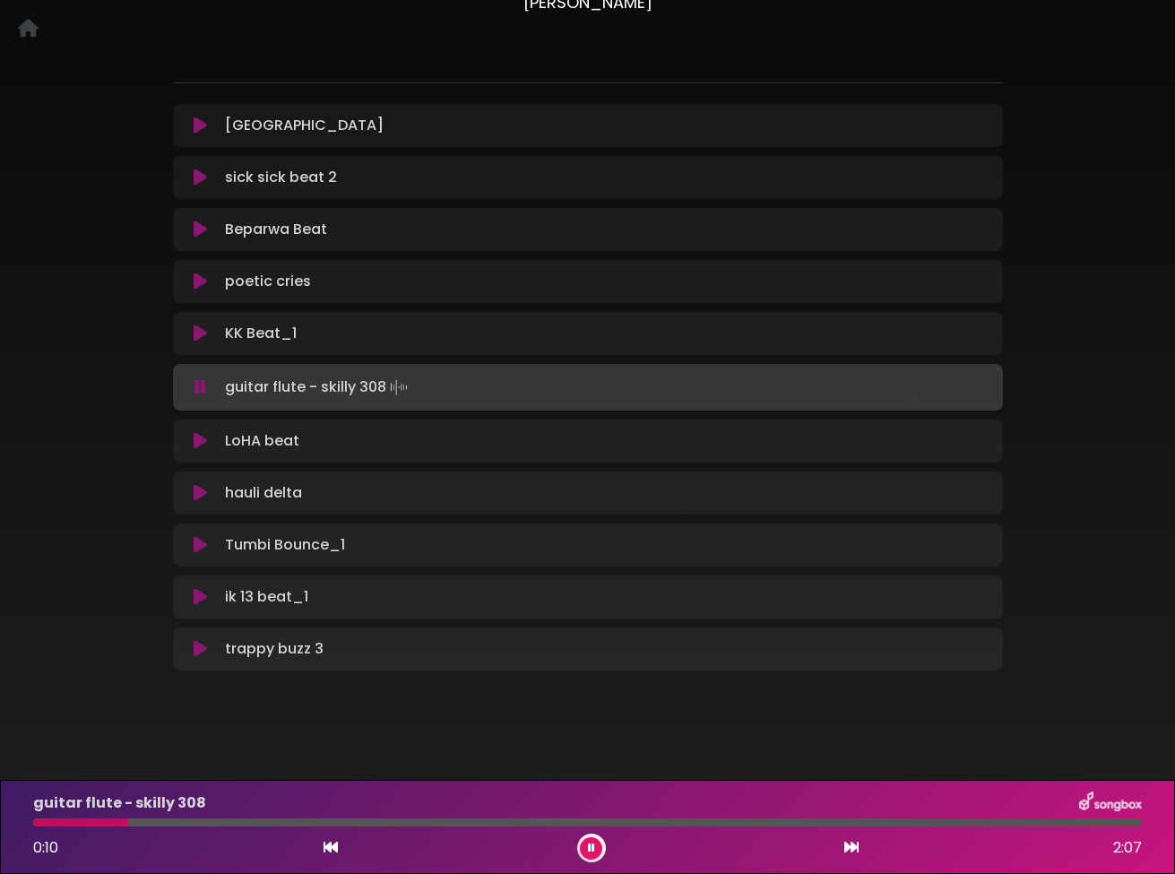
click at [203, 383] on icon at bounding box center [200, 387] width 12 height 18
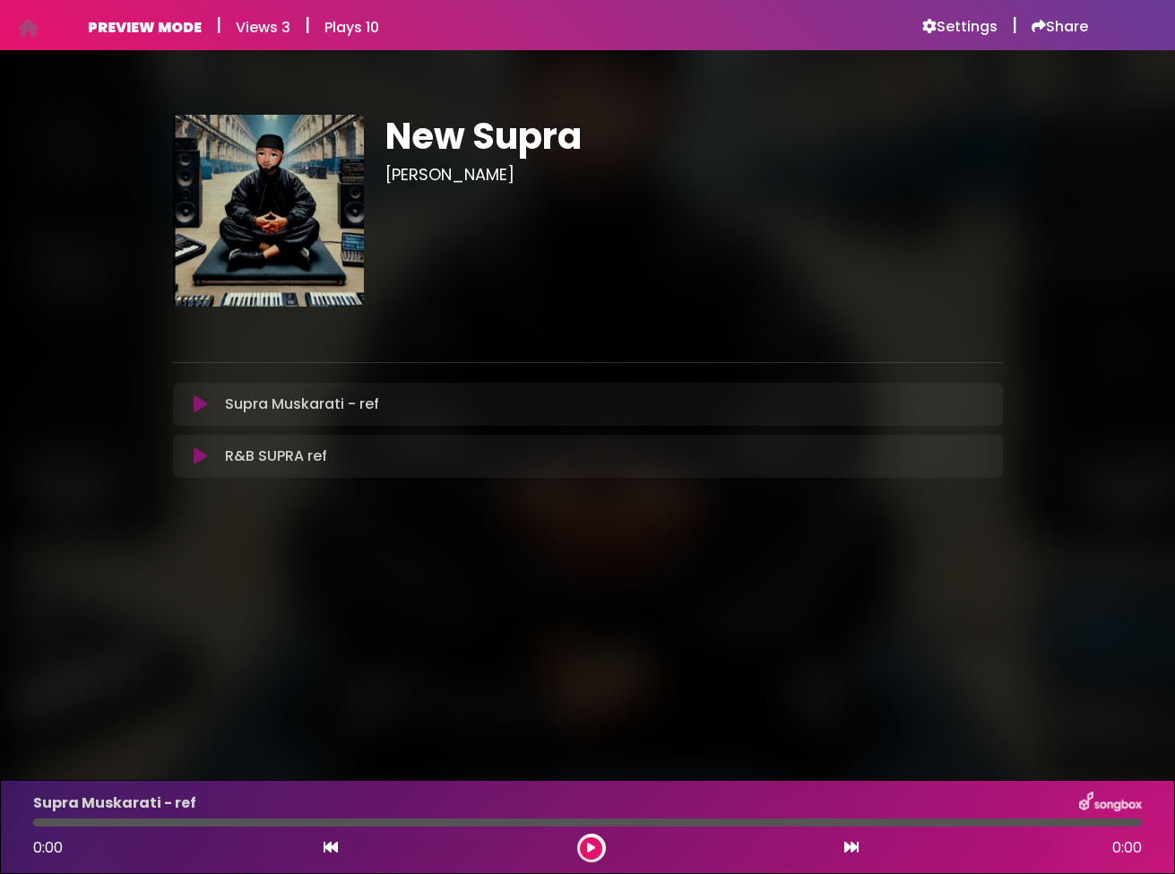
click at [202, 455] on icon at bounding box center [200, 456] width 13 height 18
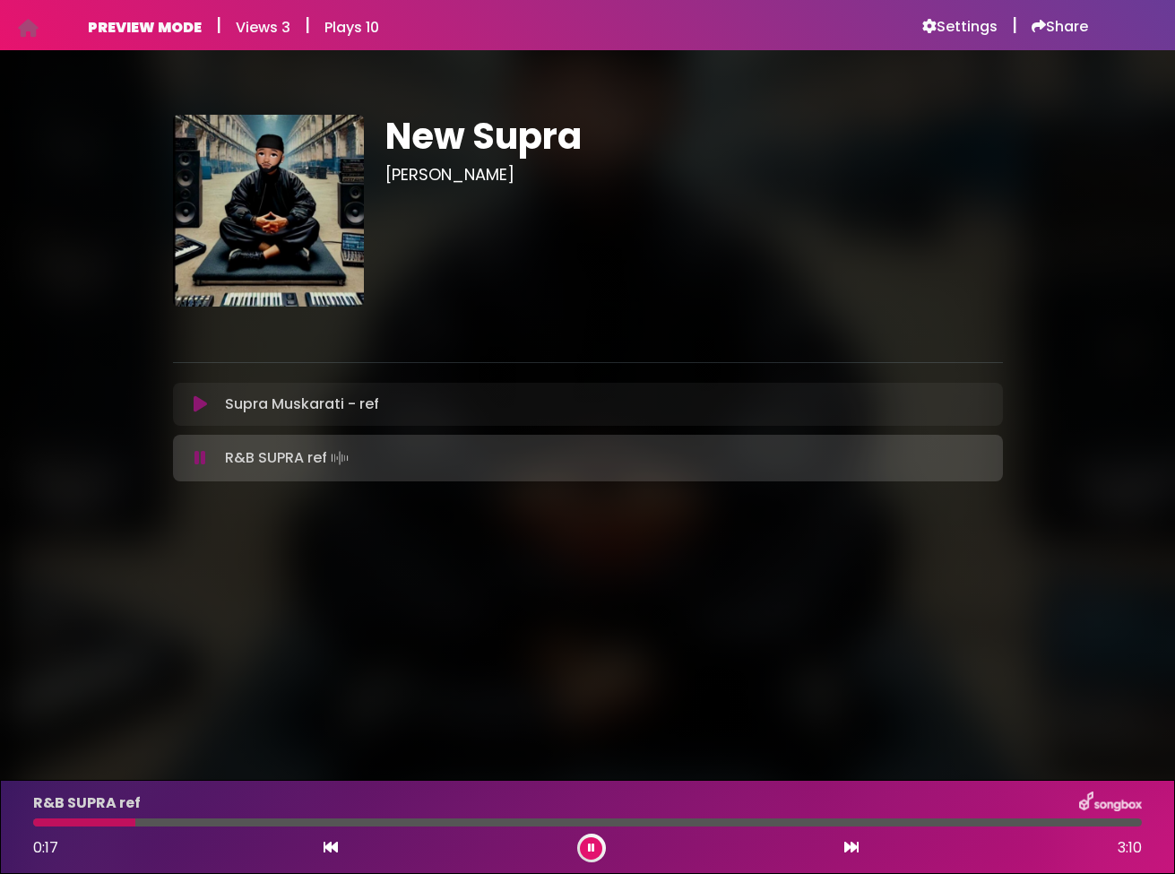
click at [202, 461] on icon at bounding box center [200, 458] width 12 height 18
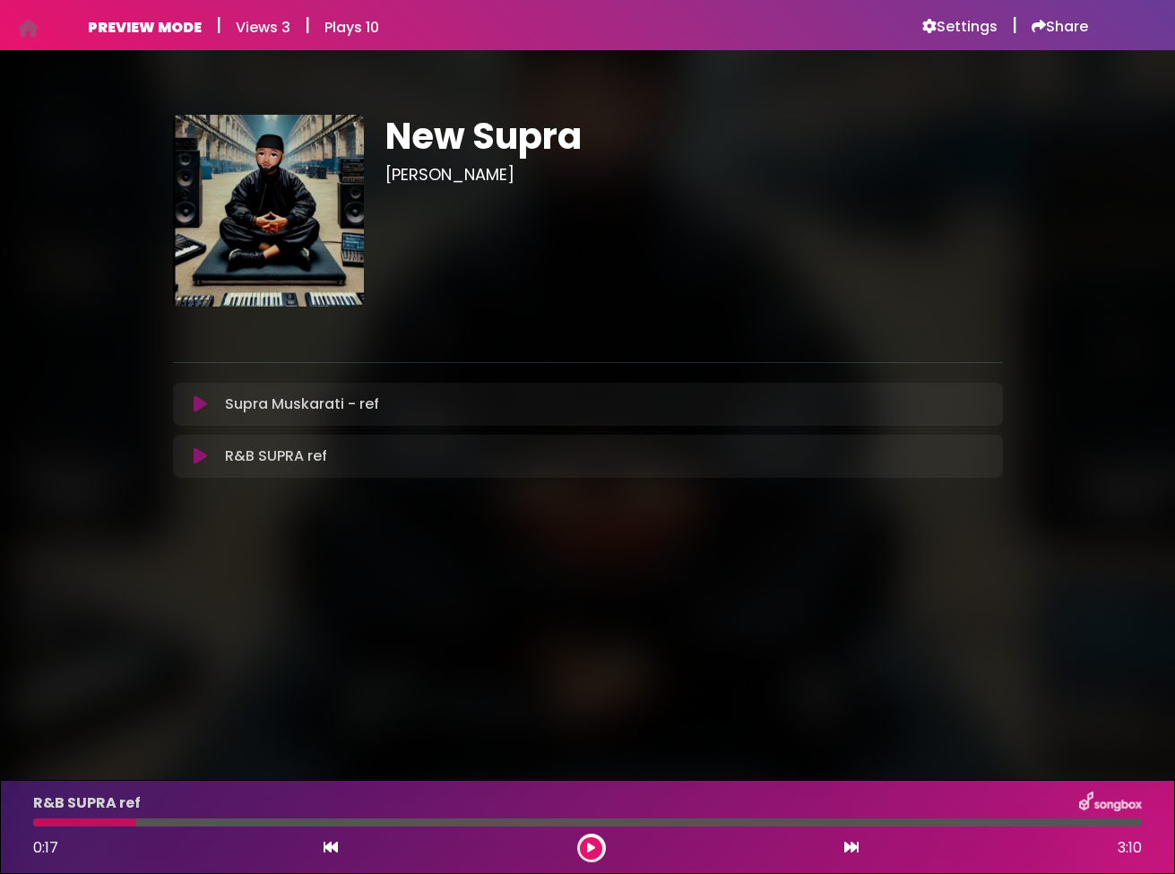
click at [202, 461] on icon at bounding box center [200, 456] width 13 height 18
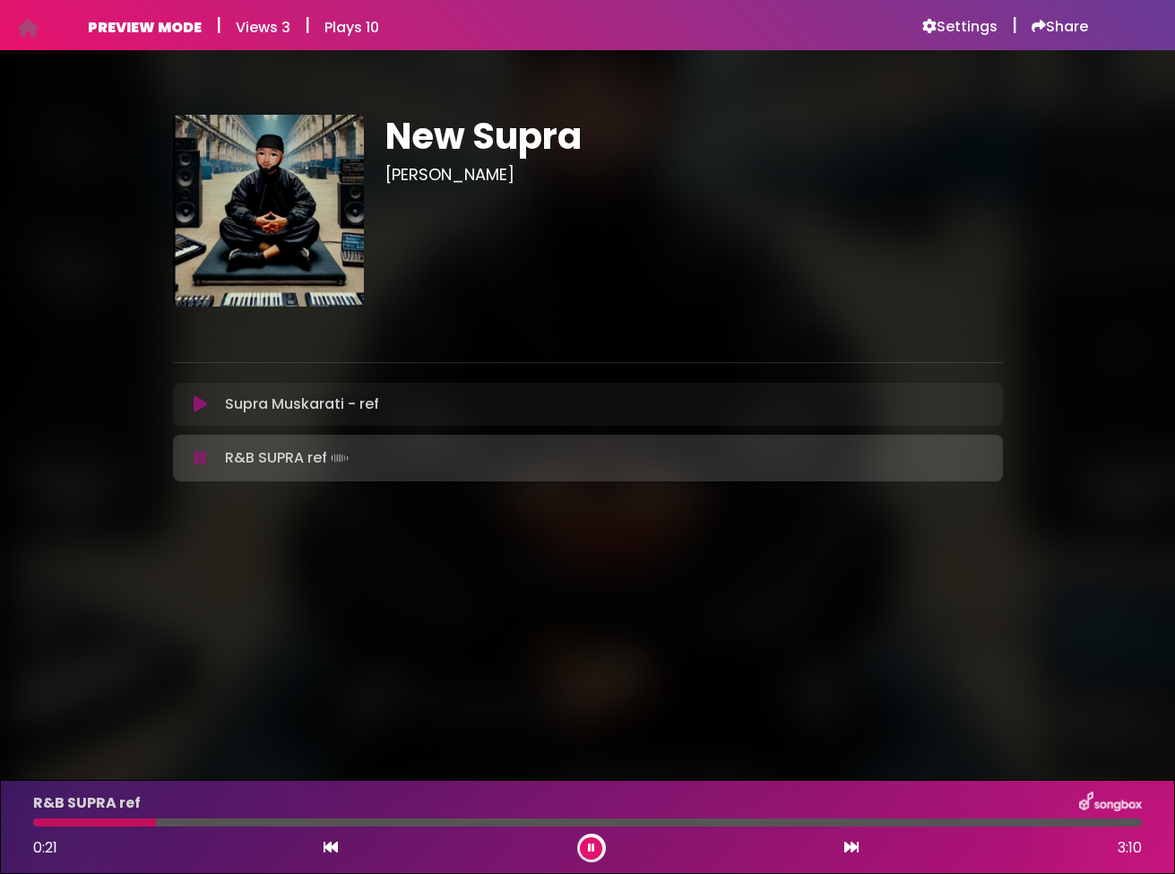
click at [202, 461] on icon at bounding box center [200, 458] width 12 height 18
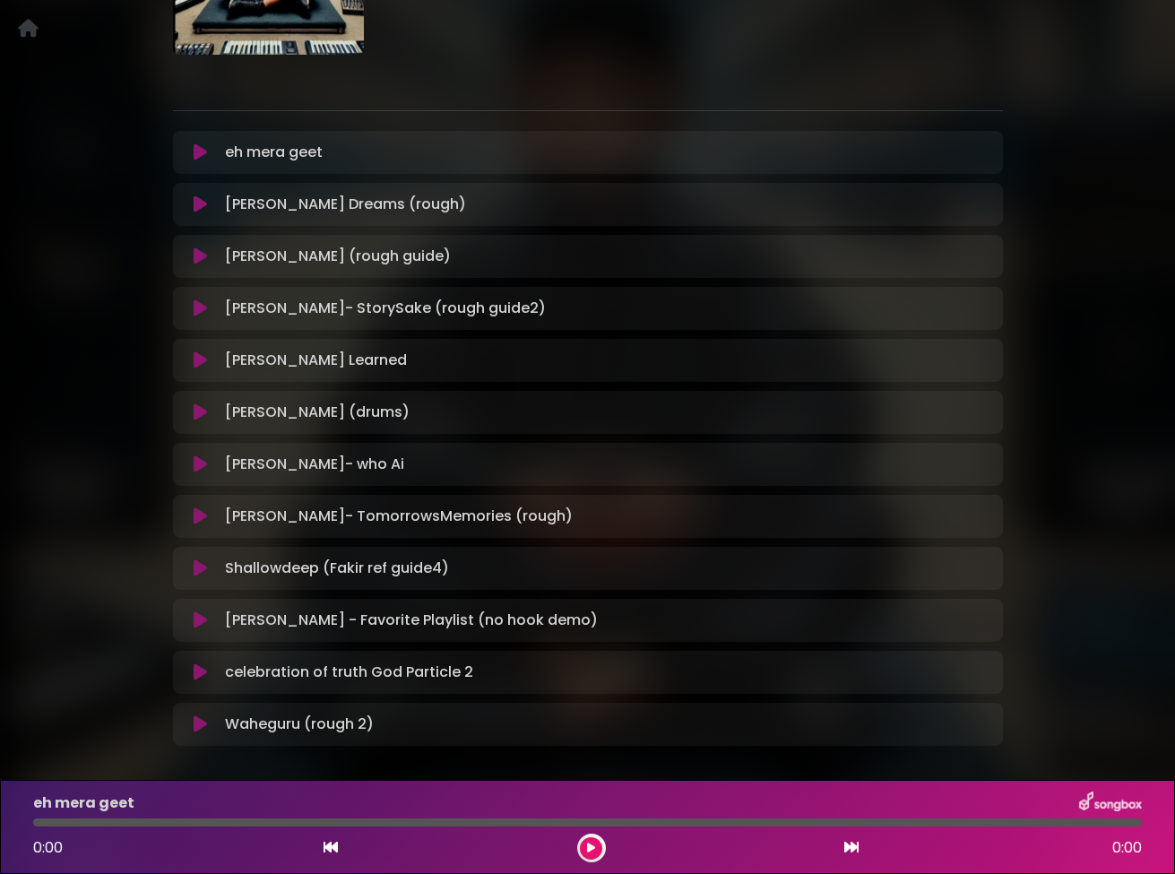
scroll to position [256, 0]
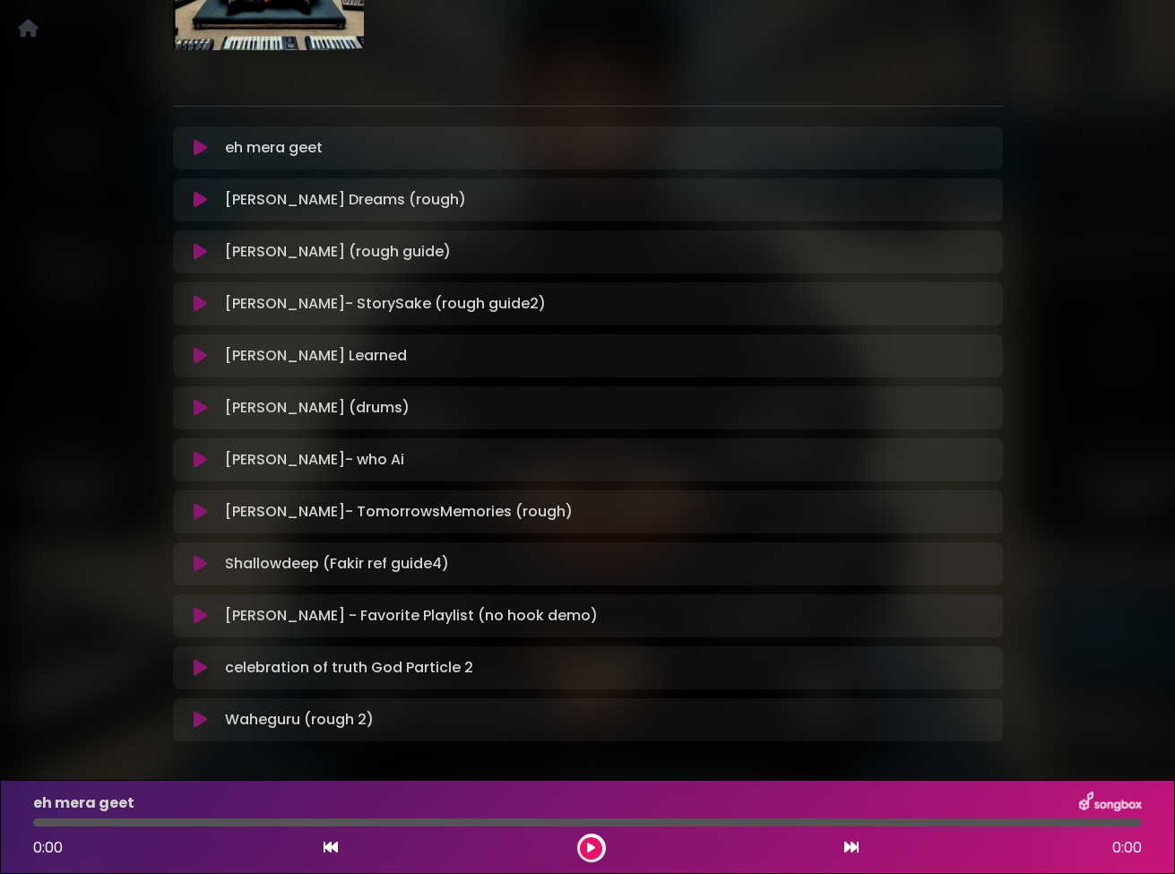
click at [198, 408] on icon at bounding box center [200, 408] width 13 height 18
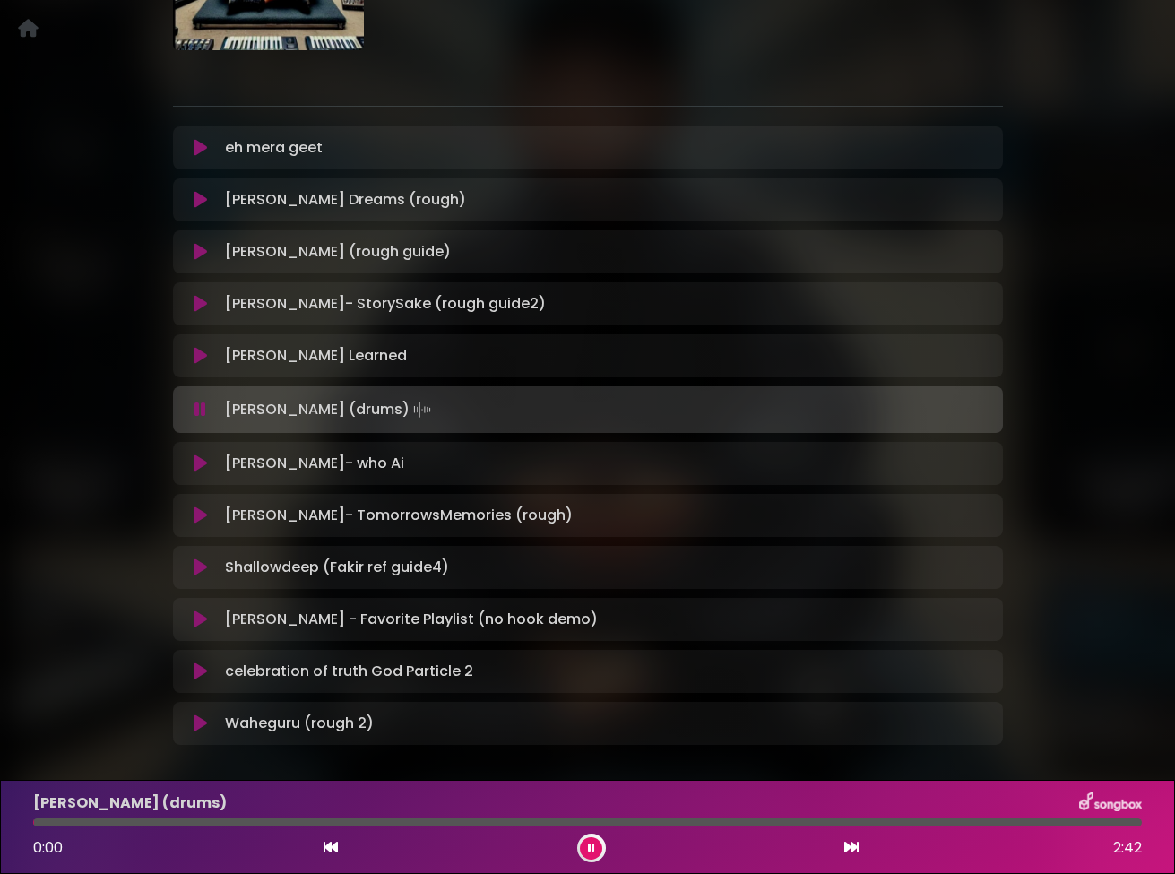
click at [200, 410] on icon at bounding box center [200, 409] width 12 height 18
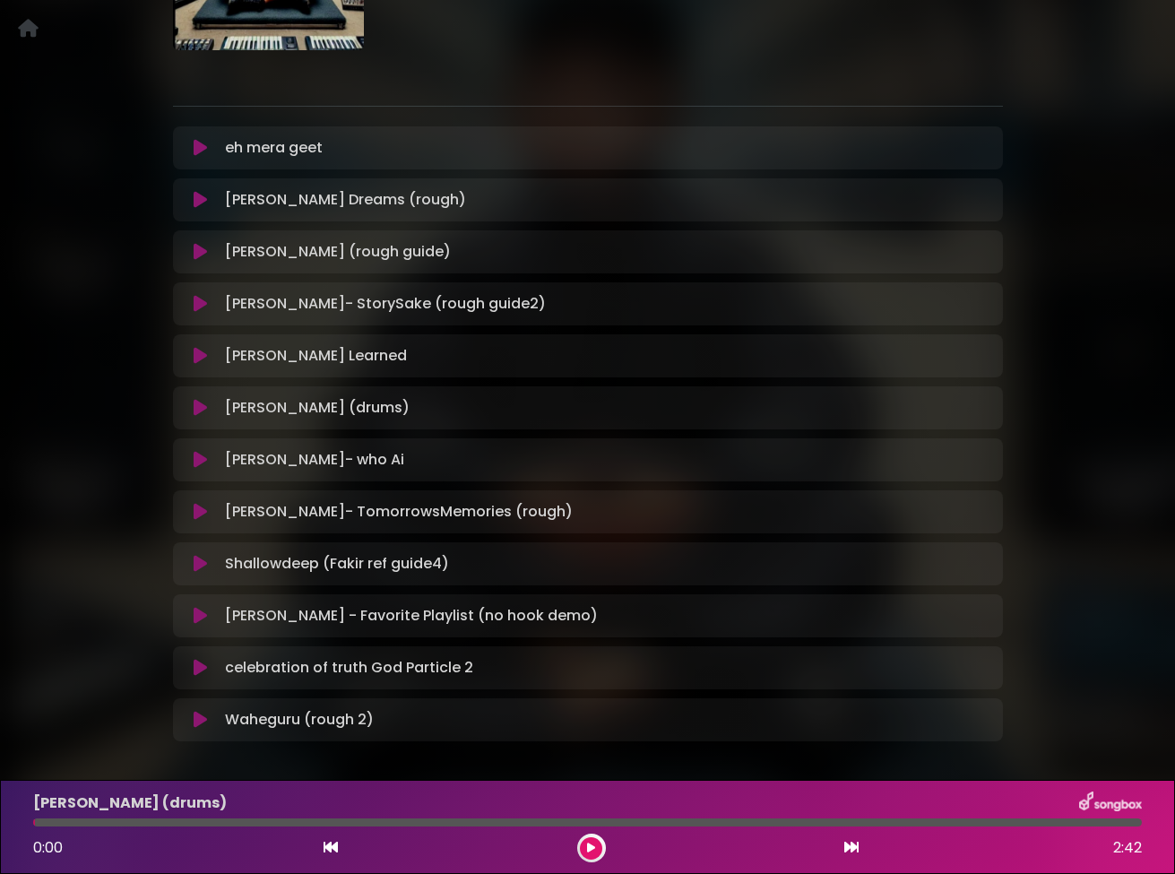
click at [199, 409] on icon at bounding box center [200, 408] width 13 height 18
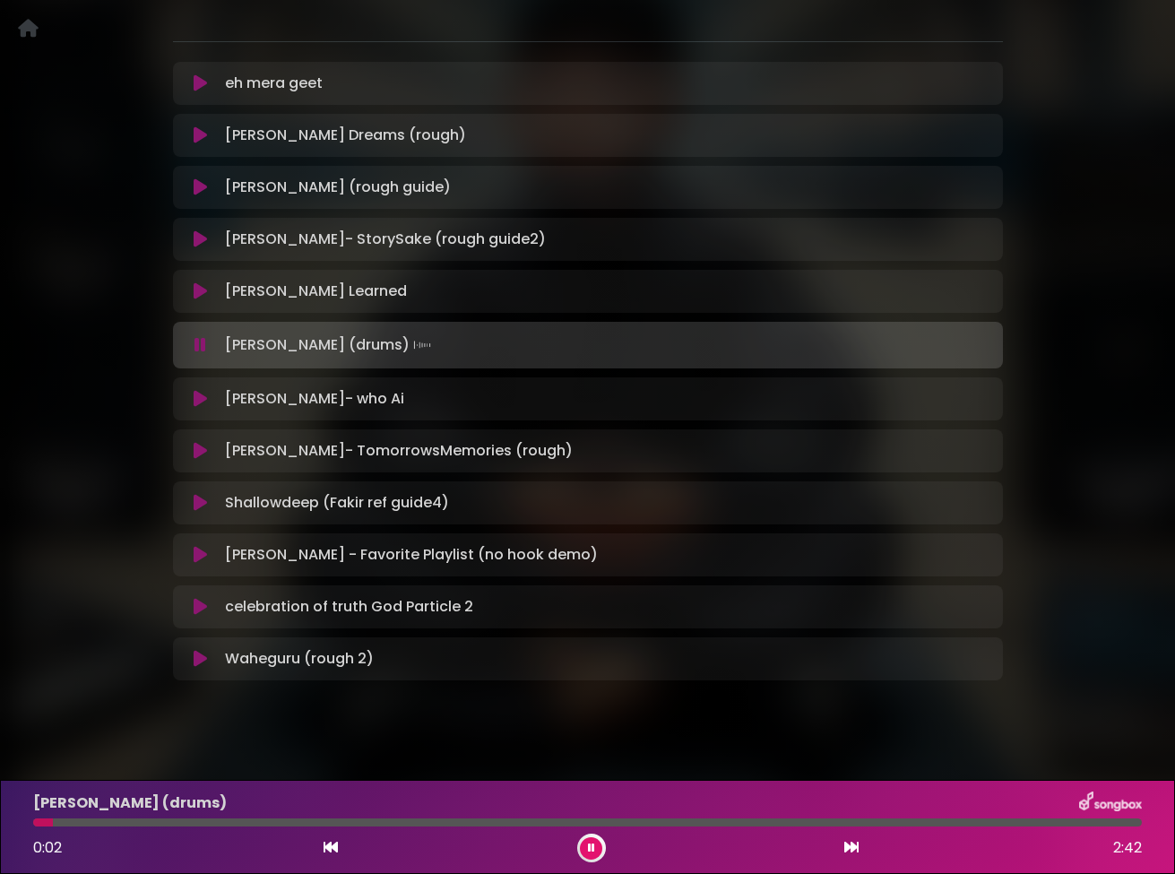
scroll to position [325, 0]
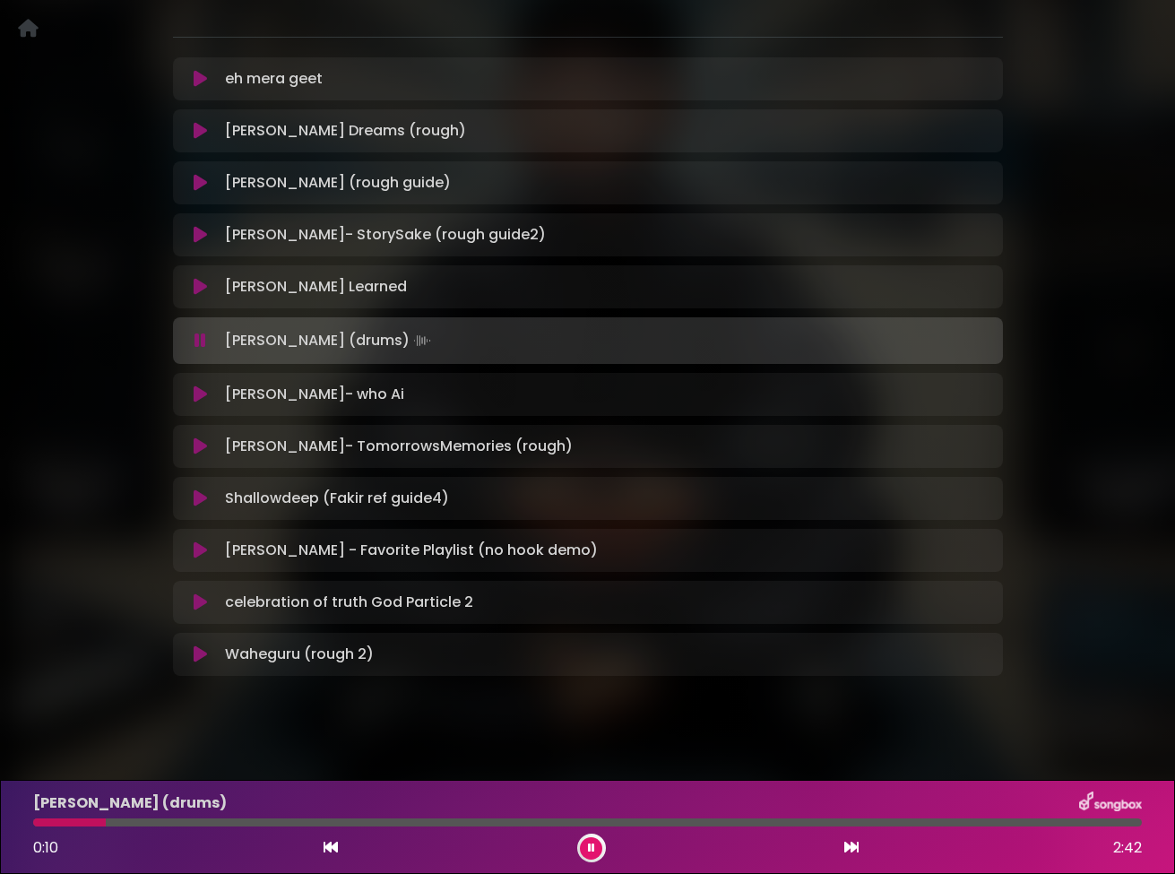
drag, startPoint x: 201, startPoint y: 341, endPoint x: 170, endPoint y: 344, distance: 30.6
click at [170, 344] on div "J Project Jay Skilly ×" at bounding box center [587, 236] width 851 height 895
click at [202, 341] on icon at bounding box center [200, 341] width 12 height 18
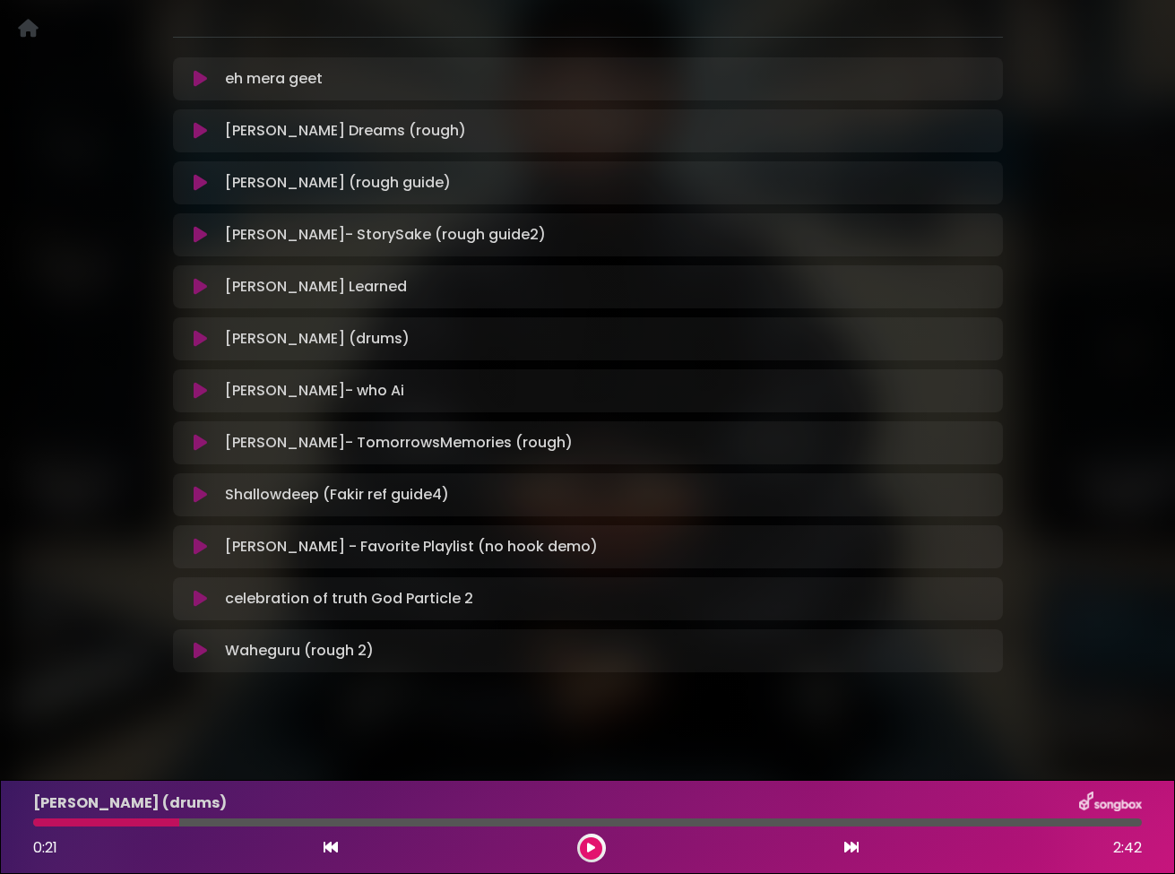
click at [200, 597] on icon at bounding box center [200, 599] width 13 height 18
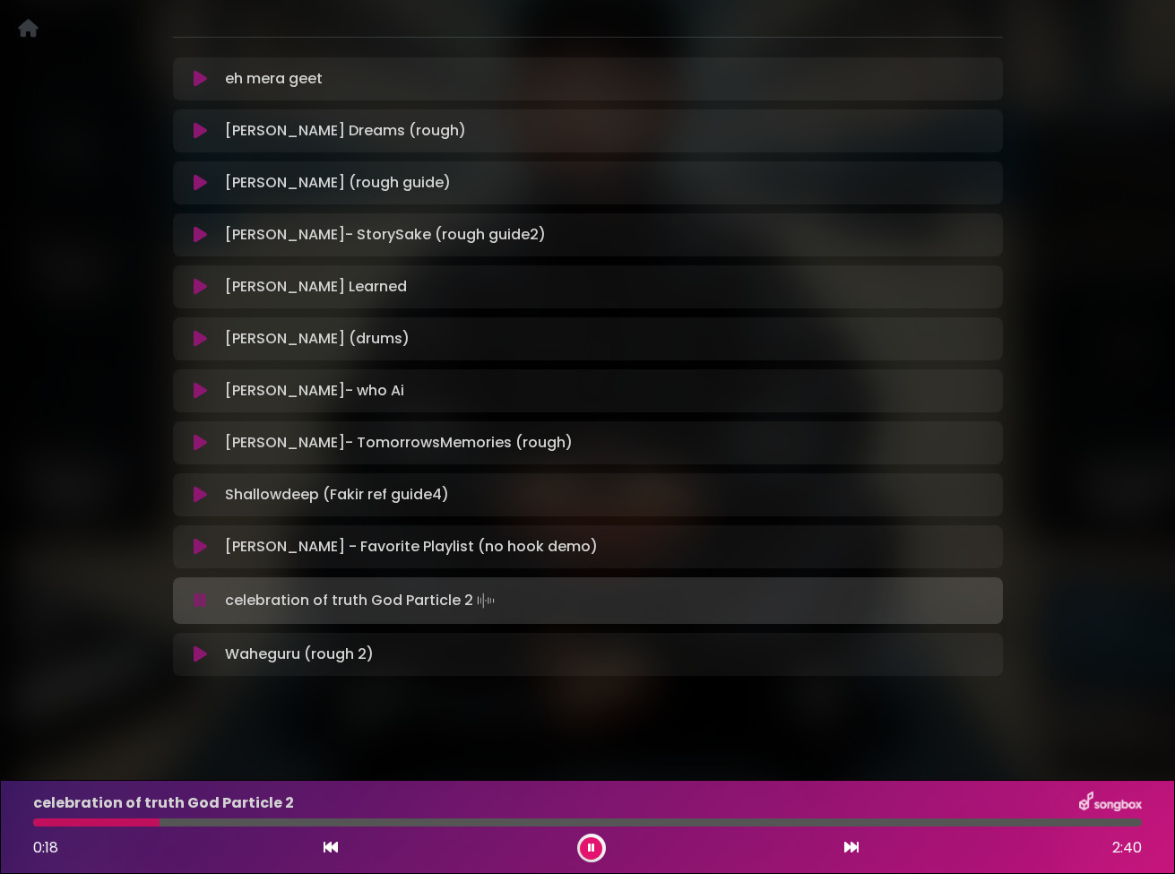
click at [200, 597] on icon at bounding box center [200, 600] width 12 height 18
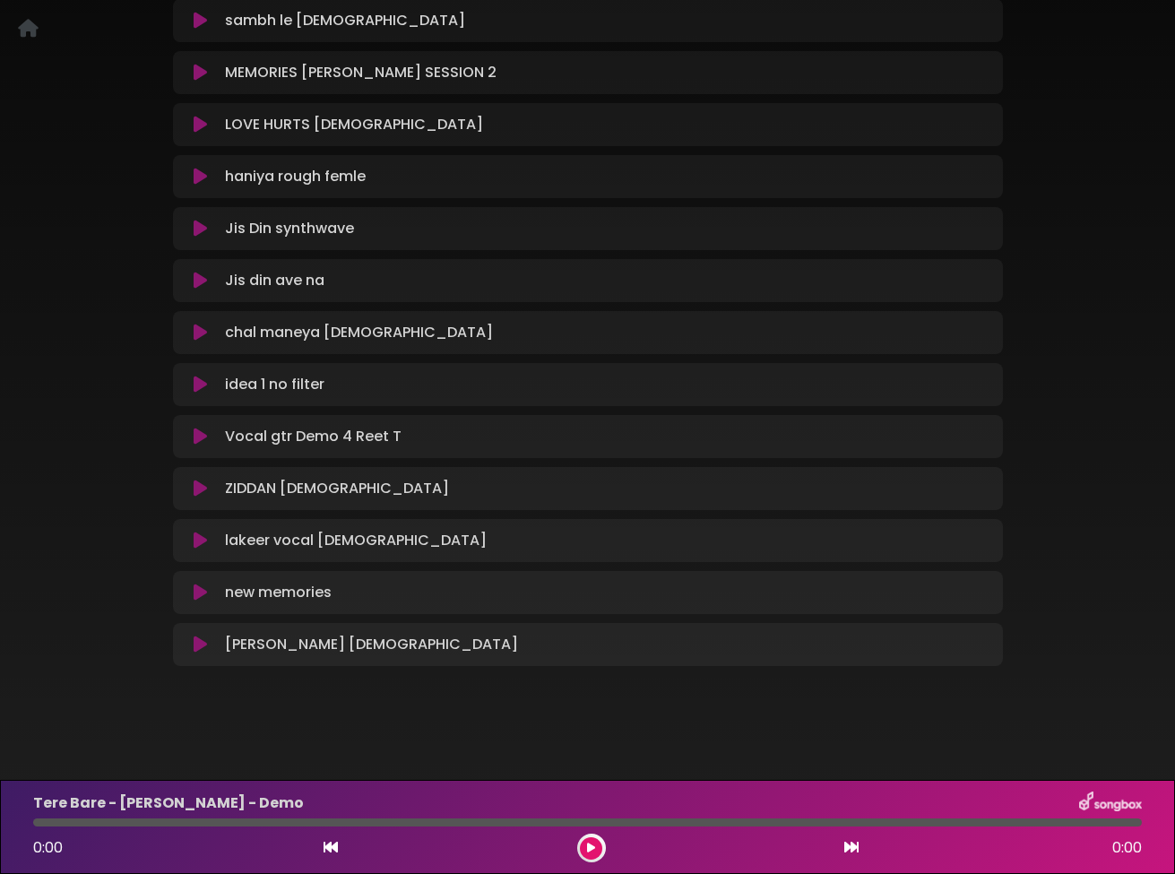
scroll to position [692, 0]
click at [835, 23] on div "sambh le [DEMOGRAPHIC_DATA] Loading Track..." at bounding box center [605, 22] width 774 height 22
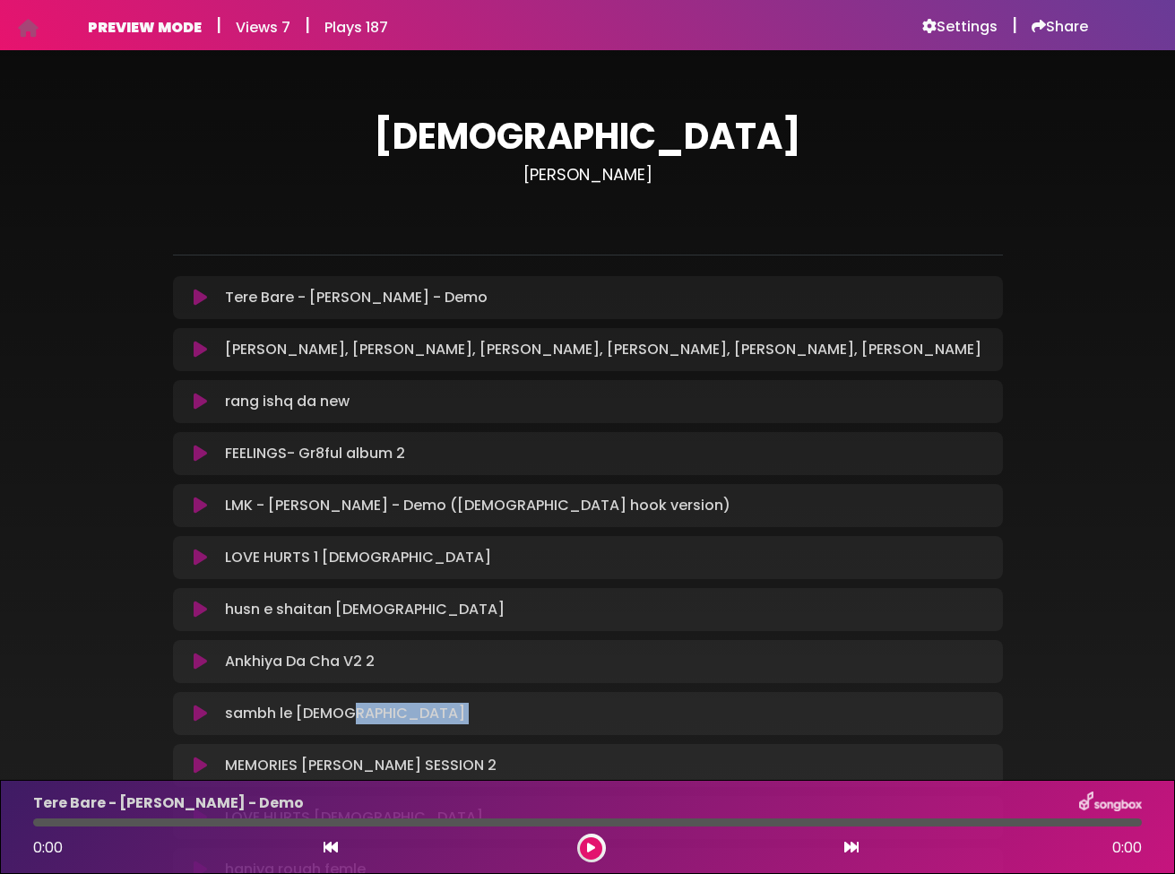
scroll to position [0, 0]
